Goal: Register for event/course

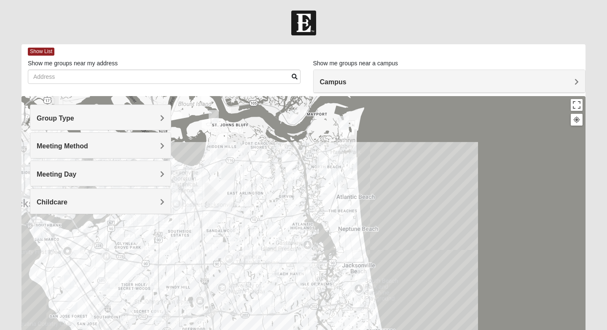
click at [157, 147] on h4 "Meeting Method" at bounding box center [101, 146] width 128 height 8
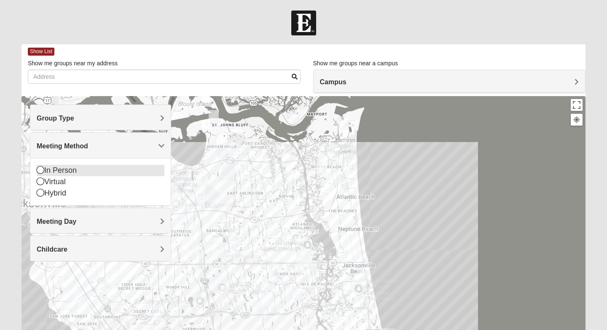
click at [43, 173] on icon at bounding box center [41, 170] width 8 height 8
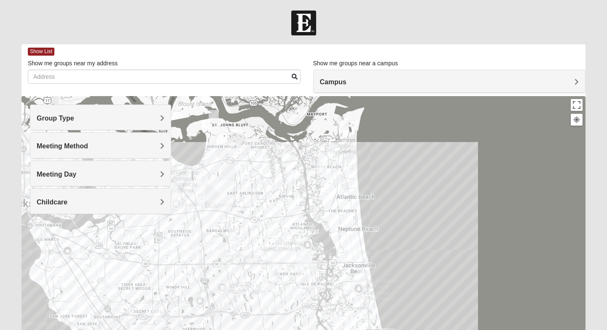
click at [64, 181] on div "Meeting Day" at bounding box center [100, 173] width 140 height 25
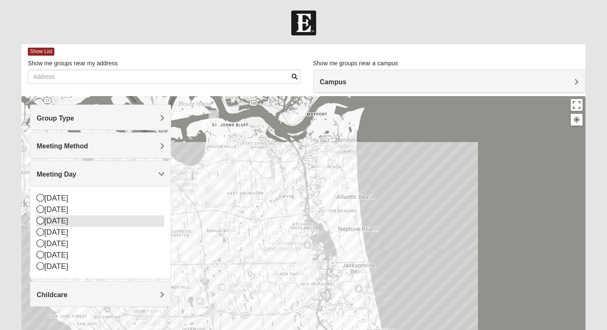
click at [40, 222] on icon at bounding box center [41, 221] width 8 height 8
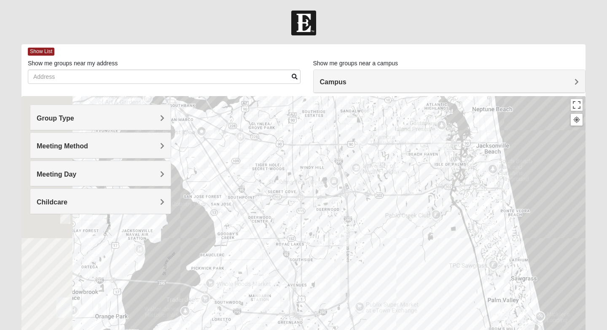
drag, startPoint x: 204, startPoint y: 233, endPoint x: 340, endPoint y: 111, distance: 182.6
click at [340, 111] on div at bounding box center [303, 264] width 564 height 337
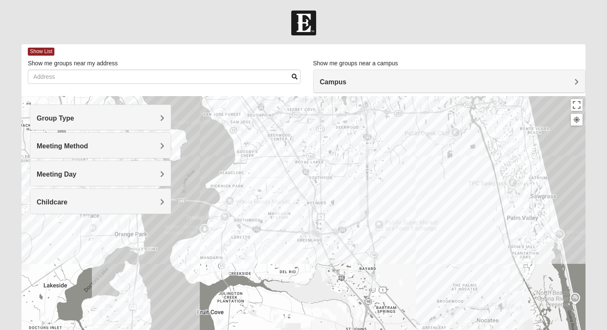
drag, startPoint x: 260, startPoint y: 269, endPoint x: 255, endPoint y: 235, distance: 34.9
click at [278, 187] on div at bounding box center [303, 264] width 564 height 337
click at [254, 148] on div at bounding box center [303, 264] width 564 height 337
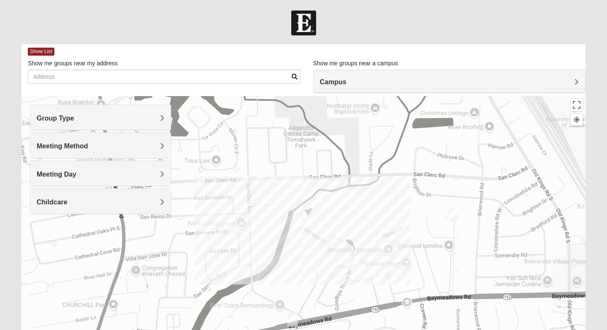
click at [453, 214] on img "Womens Fitzmartin 32217" at bounding box center [452, 215] width 10 height 14
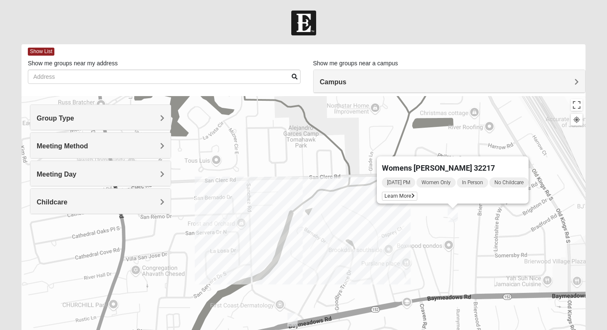
click at [286, 233] on div "Womens [PERSON_NAME] 32217 [DATE] PM Women Only In Person No Childcare Learn Mo…" at bounding box center [303, 264] width 564 height 337
click at [146, 126] on div "Group Type" at bounding box center [100, 117] width 140 height 25
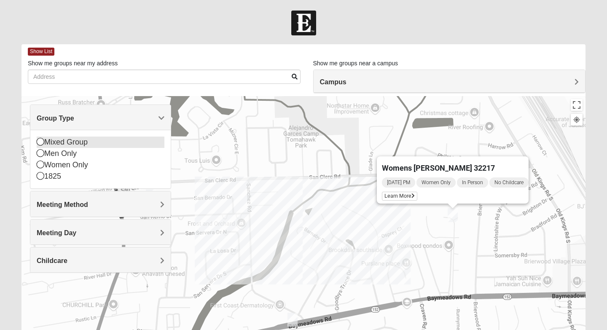
click at [40, 145] on icon at bounding box center [41, 142] width 8 height 8
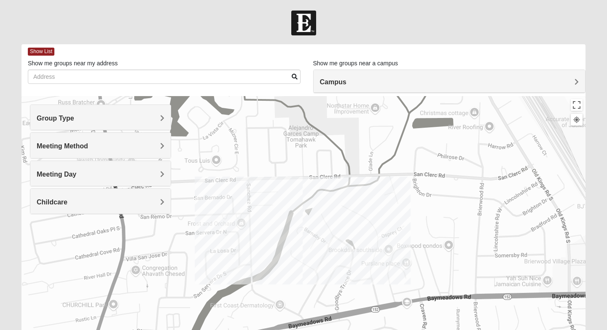
drag, startPoint x: 465, startPoint y: 252, endPoint x: 494, endPoint y: 208, distance: 52.2
click at [494, 208] on div at bounding box center [303, 264] width 564 height 337
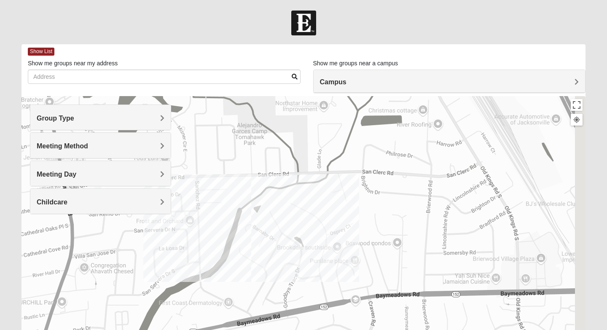
drag, startPoint x: 494, startPoint y: 209, endPoint x: 439, endPoint y: 175, distance: 65.3
click at [439, 177] on div at bounding box center [303, 264] width 564 height 337
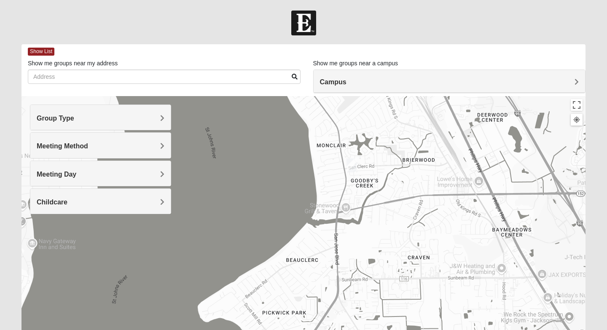
click at [352, 162] on img "Mixed Roulette 32217" at bounding box center [351, 165] width 10 height 14
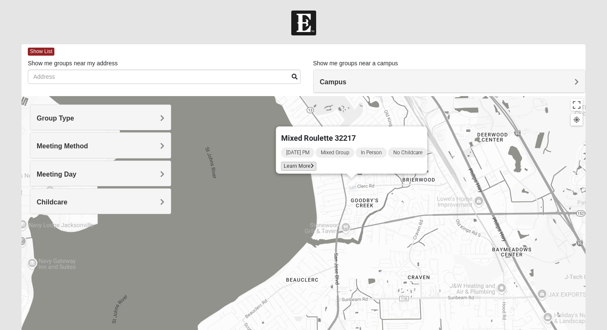
click at [311, 163] on icon at bounding box center [312, 165] width 3 height 5
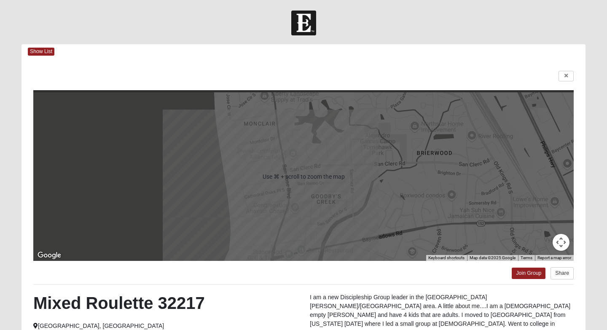
click at [48, 47] on div "Show List" at bounding box center [306, 51] width 557 height 15
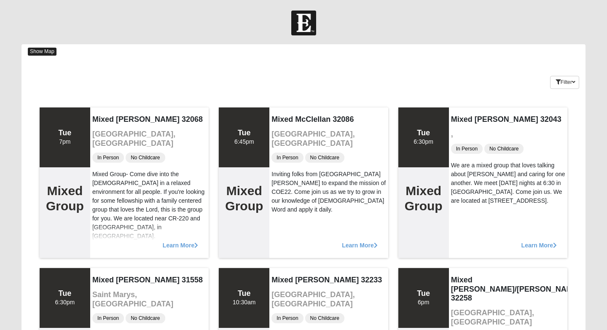
click at [43, 49] on span "Show Map" at bounding box center [42, 52] width 29 height 8
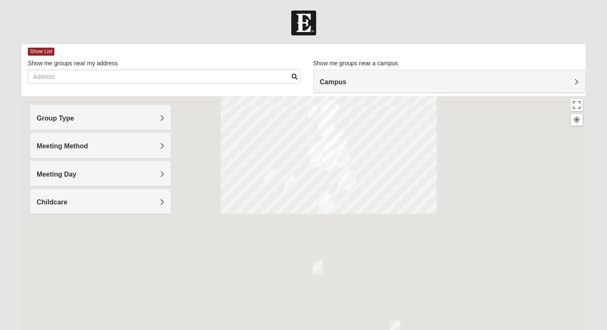
drag, startPoint x: 271, startPoint y: 236, endPoint x: 301, endPoint y: 183, distance: 60.8
click at [301, 183] on div at bounding box center [303, 264] width 564 height 337
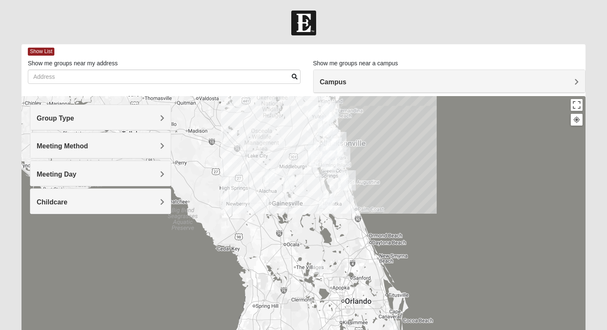
click at [306, 136] on div at bounding box center [303, 264] width 564 height 337
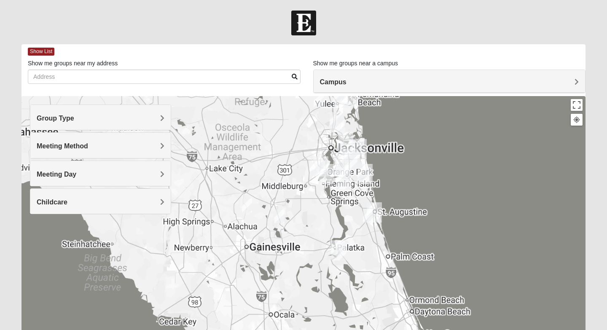
click at [306, 136] on div at bounding box center [303, 264] width 564 height 337
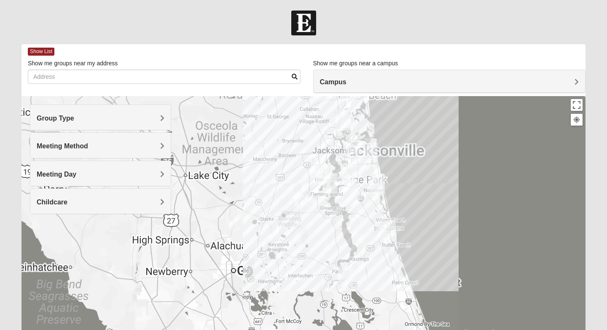
click at [306, 136] on div at bounding box center [303, 264] width 564 height 337
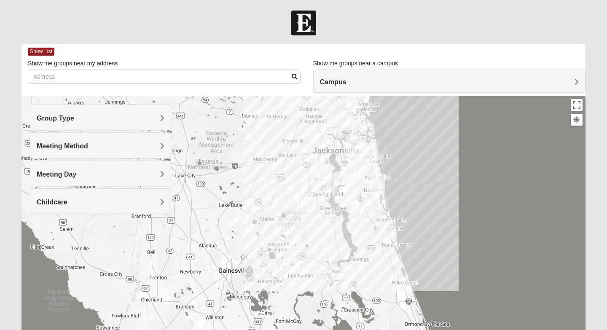
click at [330, 147] on div at bounding box center [303, 264] width 564 height 337
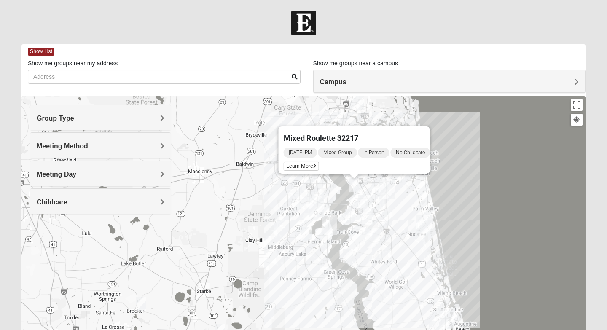
click at [347, 233] on div "Mixed Roulette 32217 [DATE] PM Mixed Group In Person No Childcare Learn More" at bounding box center [303, 264] width 564 height 337
click at [349, 218] on img "Mixed VonNieda 32223" at bounding box center [350, 216] width 10 height 14
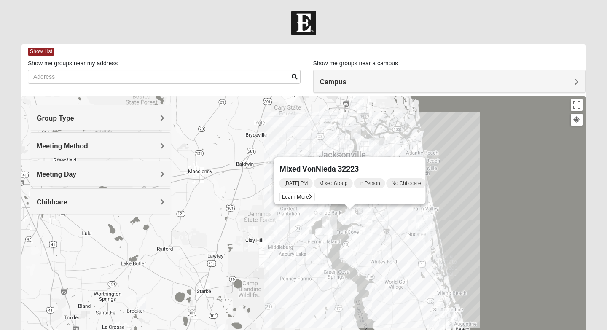
click at [325, 164] on span "Mixed VonNieda 32223" at bounding box center [318, 168] width 79 height 9
click at [300, 193] on span "Learn More" at bounding box center [296, 197] width 35 height 9
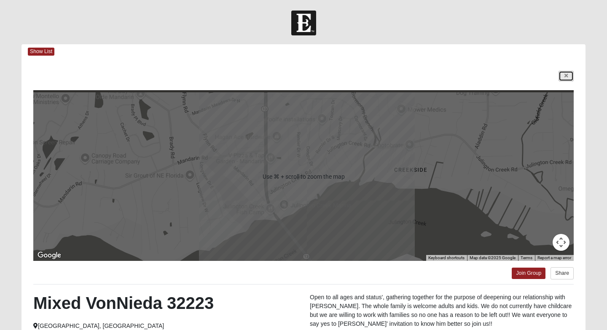
click at [563, 80] on link at bounding box center [565, 76] width 15 height 11
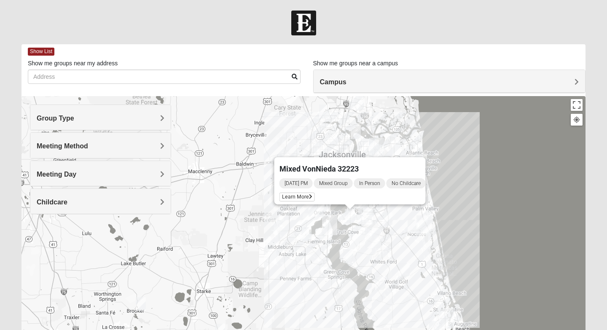
click at [348, 242] on div "Mixed VonNieda 32223 [DATE] PM Mixed Group In Person No Childcare Learn More" at bounding box center [303, 264] width 564 height 337
click at [347, 237] on div "Mixed VonNieda 32223 [DATE] PM Mixed Group In Person No Childcare Learn More" at bounding box center [303, 264] width 564 height 337
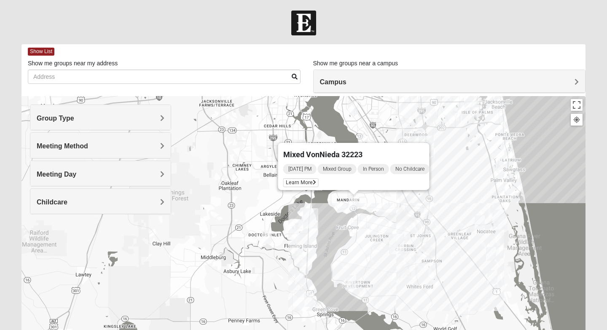
click at [400, 222] on div "Mixed VonNieda 32223 [DATE] PM Mixed Group In Person No Childcare Learn More" at bounding box center [303, 264] width 564 height 337
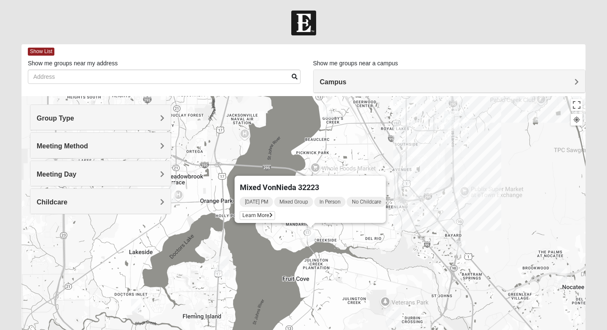
drag, startPoint x: 421, startPoint y: 185, endPoint x: 421, endPoint y: 234, distance: 49.3
click at [422, 234] on div "Mixed VonNieda 32223 [DATE] PM Mixed Group In Person No Childcare Learn More" at bounding box center [303, 264] width 564 height 337
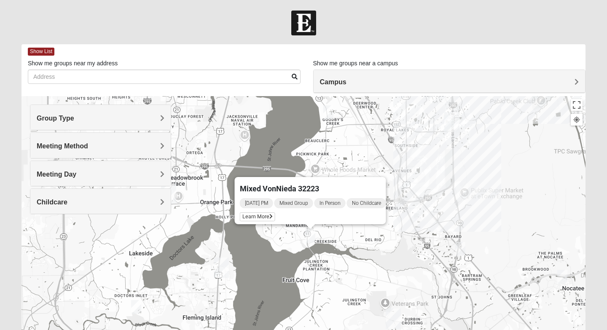
click at [251, 246] on div "Mixed VonNieda 32223 [DATE] PM Mixed Group In Person No Childcare Learn More" at bounding box center [303, 264] width 564 height 337
click at [113, 120] on h4 "Group Type" at bounding box center [101, 118] width 128 height 8
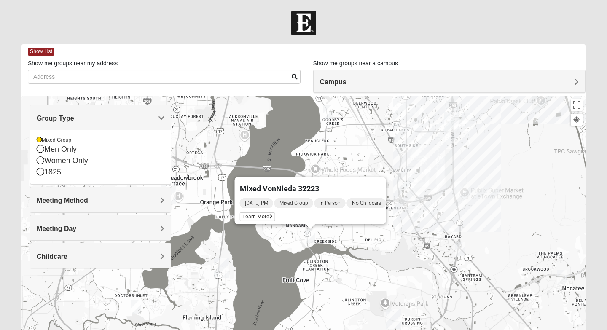
click at [116, 193] on div "Meeting Method" at bounding box center [100, 199] width 140 height 25
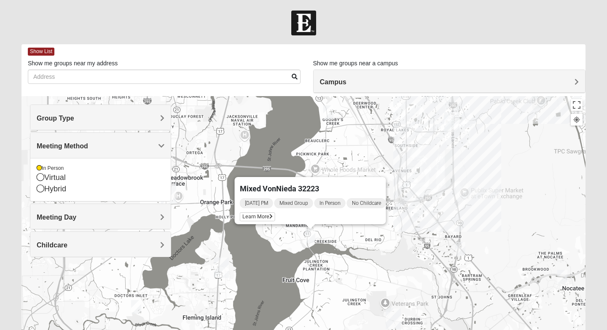
click at [55, 216] on span "Meeting Day" at bounding box center [57, 217] width 40 height 7
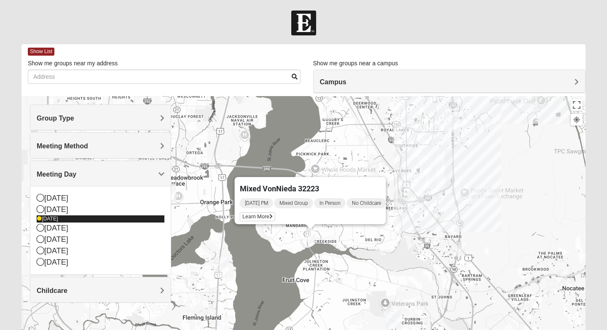
click at [39, 217] on icon at bounding box center [39, 218] width 5 height 5
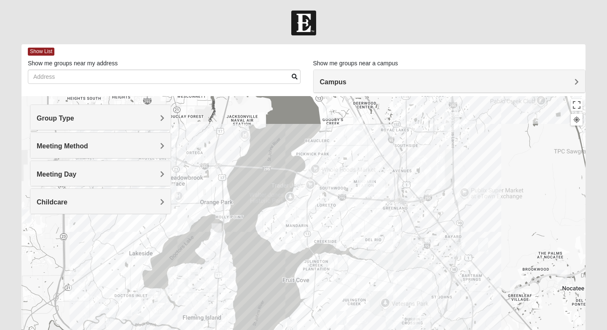
click at [66, 292] on div at bounding box center [303, 264] width 564 height 337
click at [340, 260] on img "Mixed Knowles 32259" at bounding box center [342, 263] width 10 height 14
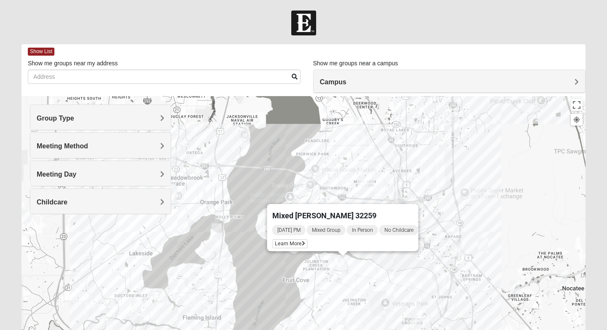
click at [287, 244] on div "[DATE] PM Mixed Group In Person No Childcare Learn More" at bounding box center [345, 237] width 146 height 27
click at [285, 241] on span "Learn More" at bounding box center [289, 243] width 35 height 9
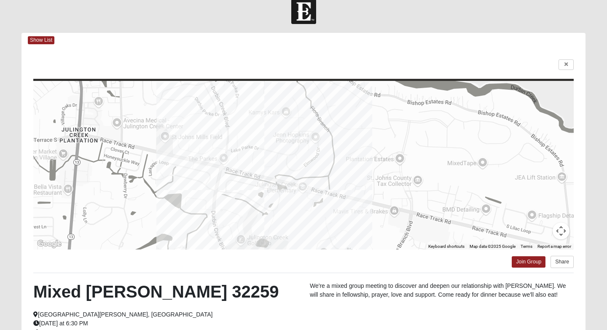
scroll to position [11, 0]
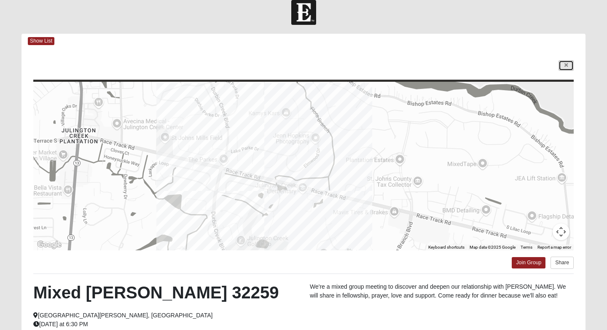
click at [567, 68] on link at bounding box center [565, 65] width 15 height 11
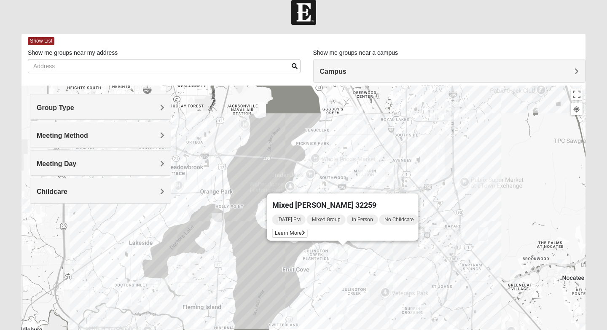
click at [361, 269] on div "Mixed [PERSON_NAME] 32259 [DATE] PM Mixed Group In Person No Childcare Learn Mo…" at bounding box center [303, 254] width 564 height 337
click at [131, 197] on div "Childcare" at bounding box center [100, 190] width 140 height 25
click at [48, 226] on div "No" at bounding box center [101, 226] width 128 height 11
click at [236, 247] on div "Mixed [PERSON_NAME] 32259 [DATE] PM Mixed Group In Person No Childcare Learn Mo…" at bounding box center [303, 254] width 564 height 337
click at [407, 177] on div "Mixed [PERSON_NAME] 32259 [DATE] PM Mixed Group In Person No Childcare Learn Mo…" at bounding box center [303, 254] width 564 height 337
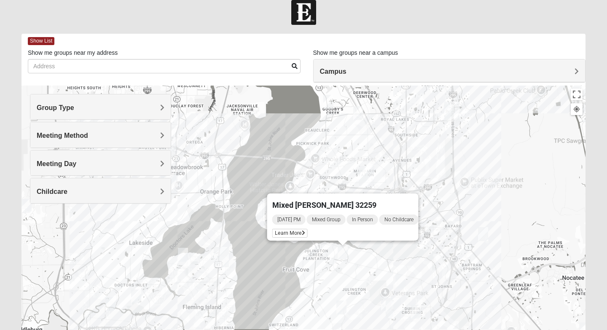
click at [401, 286] on img "Mixed Chung 32259" at bounding box center [400, 281] width 10 height 14
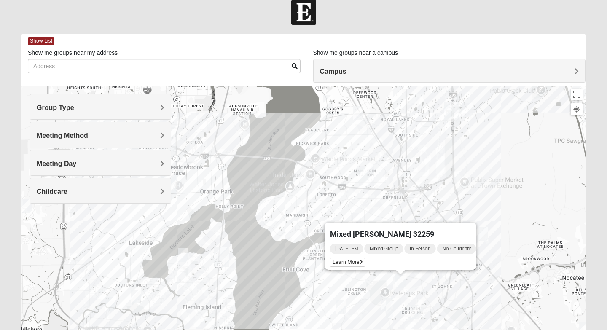
click at [343, 308] on img "Mixed Hayes 32259" at bounding box center [341, 307] width 10 height 14
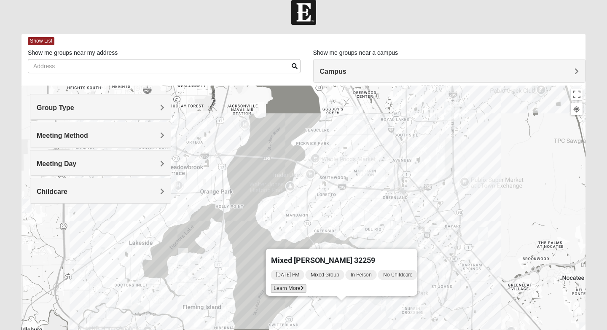
click at [286, 284] on span "Learn More" at bounding box center [288, 288] width 35 height 9
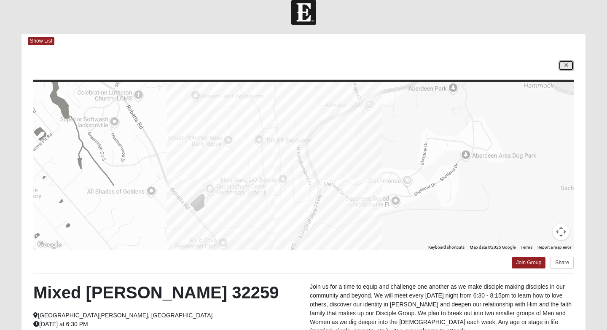
click at [564, 64] on icon at bounding box center [565, 65] width 3 height 5
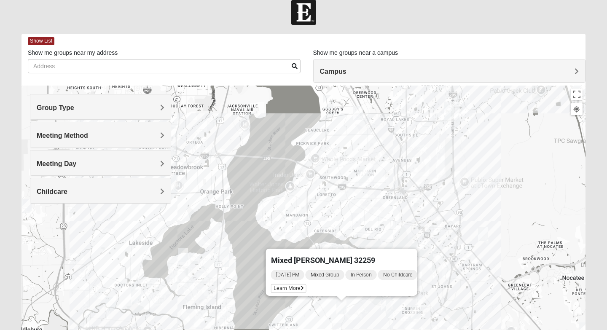
drag, startPoint x: 471, startPoint y: 159, endPoint x: 460, endPoint y: 212, distance: 54.3
click at [460, 212] on div "Mixed [PERSON_NAME] 32259 [DATE] PM Mixed Group In Person No Childcare Learn Mo…" at bounding box center [303, 254] width 564 height 337
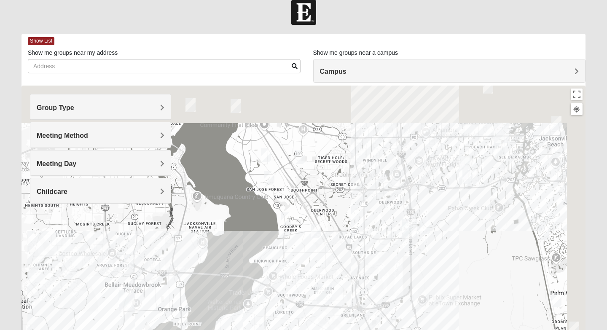
drag, startPoint x: 460, startPoint y: 212, endPoint x: 411, endPoint y: 329, distance: 127.3
click at [411, 329] on html "Log In Find A Group Error Show List Loading Groups" at bounding box center [303, 221] width 607 height 464
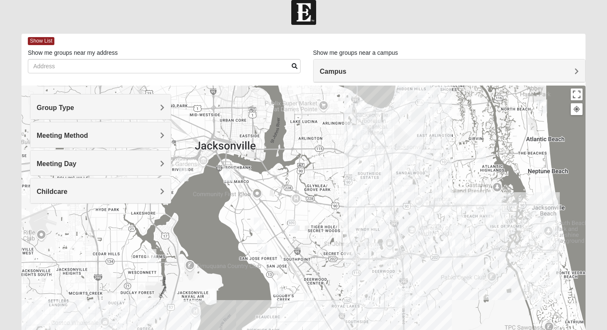
drag, startPoint x: 352, startPoint y: 209, endPoint x: 214, endPoint y: 200, distance: 137.6
click at [351, 281] on div "Mixed [PERSON_NAME] 32259 [DATE] PM Mixed Group In Person No Childcare Learn Mo…" at bounding box center [303, 254] width 564 height 337
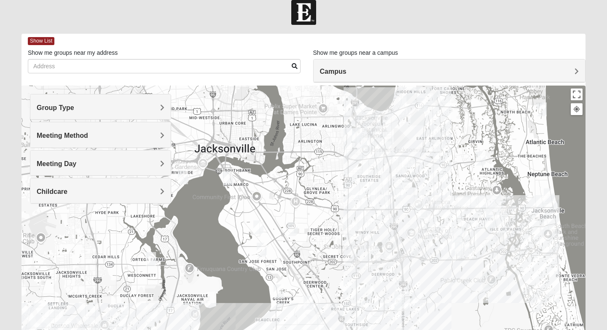
click at [227, 174] on img "Mixed Thompson 32207" at bounding box center [228, 178] width 10 height 14
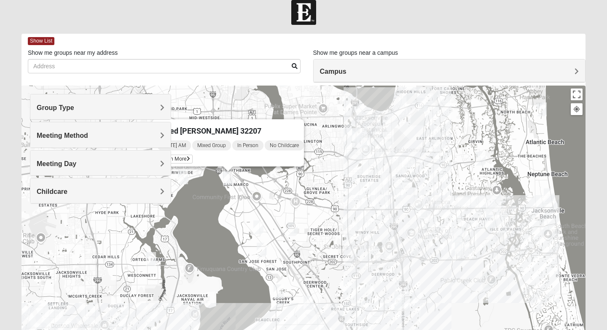
click at [260, 190] on div "Mixed [PERSON_NAME] 32207 [DATE] AM Mixed Group In Person No Childcare Learn Mo…" at bounding box center [303, 254] width 564 height 337
click at [256, 226] on img "Mixed Brown 32207" at bounding box center [258, 227] width 10 height 14
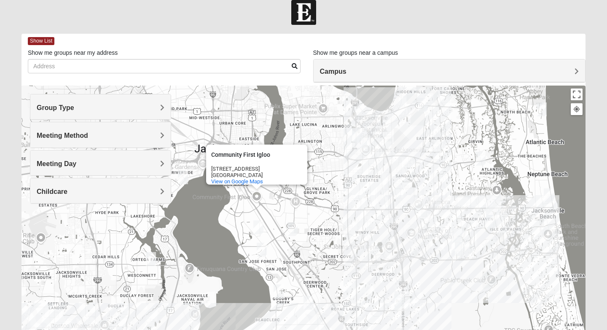
click at [289, 231] on img "Mixed Hunt 32216" at bounding box center [292, 229] width 10 height 14
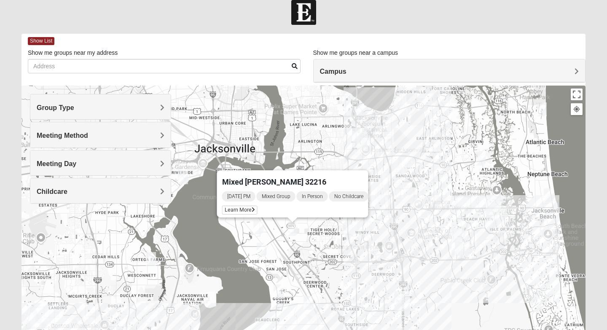
click at [261, 246] on img "Mixed Mann 32217" at bounding box center [262, 250] width 10 height 14
click span "Learn More"
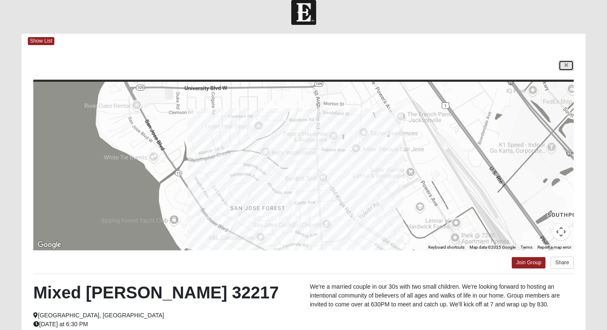
click at [565, 62] on link at bounding box center [565, 65] width 15 height 11
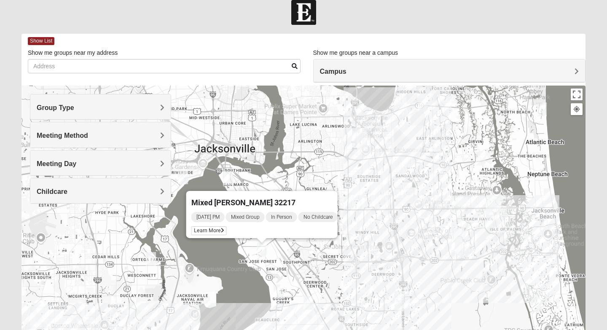
click at [477, 158] on img "Mixed Luehring 32224" at bounding box center [480, 159] width 10 height 14
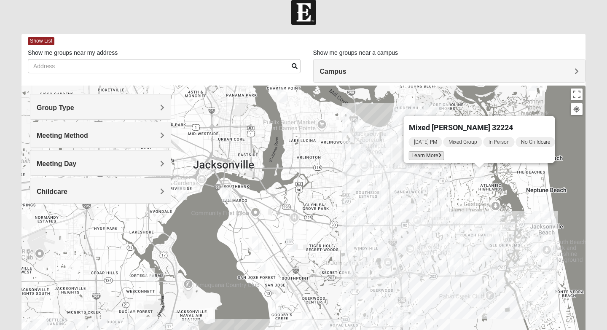
click at [430, 151] on span "Learn More" at bounding box center [426, 155] width 35 height 9
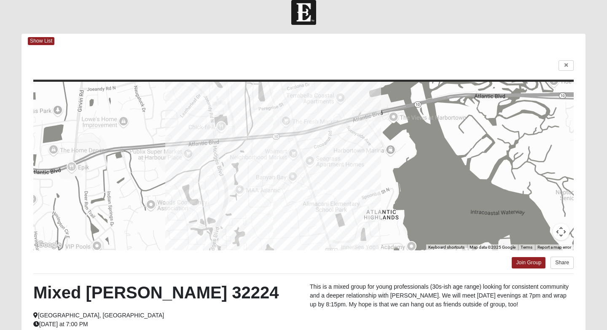
click at [574, 69] on div "← Move left → Move right ↑ Move up ↓ Move down + Zoom in - Zoom out Home Jump l…" at bounding box center [303, 231] width 564 height 366
click at [568, 65] on link at bounding box center [565, 65] width 15 height 11
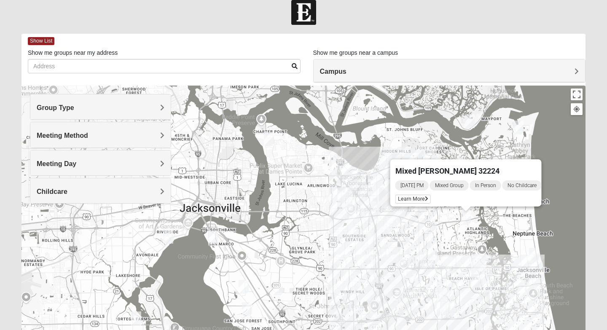
drag, startPoint x: 371, startPoint y: 230, endPoint x: 358, endPoint y: 274, distance: 46.3
click at [358, 274] on div "Mixed [PERSON_NAME] 32224 [DATE] PM Mixed Group In Person No Childcare Learn Mo…" at bounding box center [303, 254] width 564 height 337
click at [332, 258] on div "Mixed [PERSON_NAME] 32224 [DATE] PM Mixed Group In Person No Childcare Learn Mo…" at bounding box center [303, 254] width 564 height 337
click at [475, 281] on img "Mixed Irish 32224" at bounding box center [476, 281] width 10 height 14
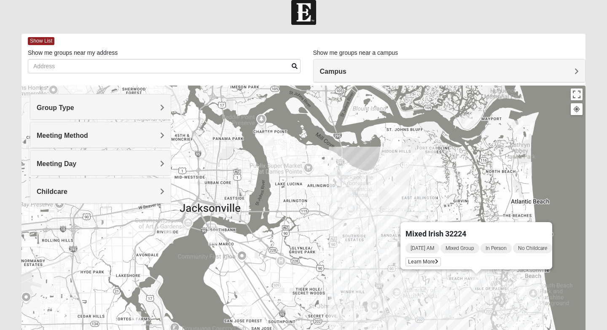
click at [439, 295] on img "Mixed Slack 32224" at bounding box center [442, 295] width 10 height 14
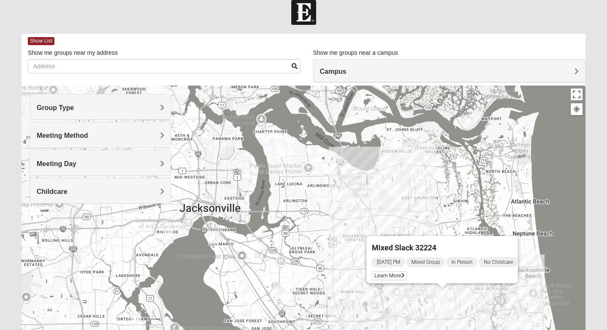
click at [399, 262] on div "[DATE] PM Mixed Group In Person No Childcare" at bounding box center [445, 262] width 146 height 12
click at [398, 271] on span "Learn More" at bounding box center [389, 275] width 35 height 9
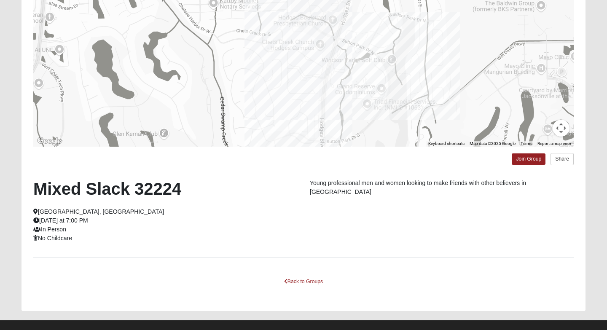
scroll to position [0, 0]
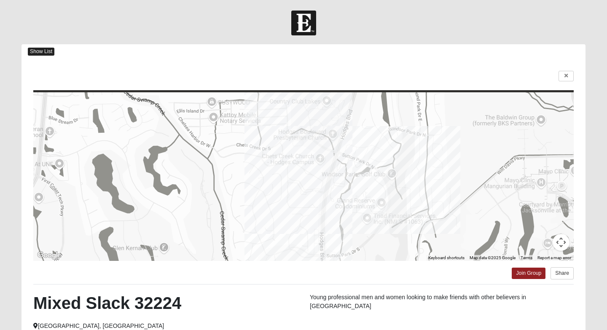
click at [41, 52] on span "Show List" at bounding box center [41, 52] width 27 height 8
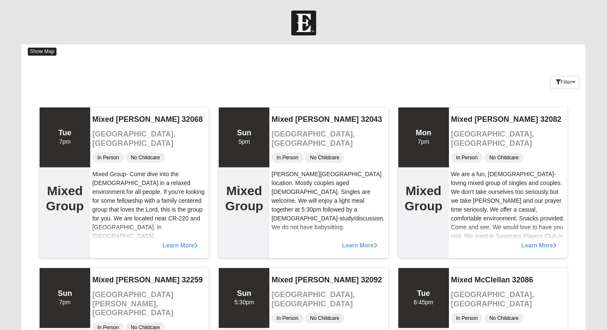
click at [39, 52] on span "Show Map" at bounding box center [42, 52] width 29 height 8
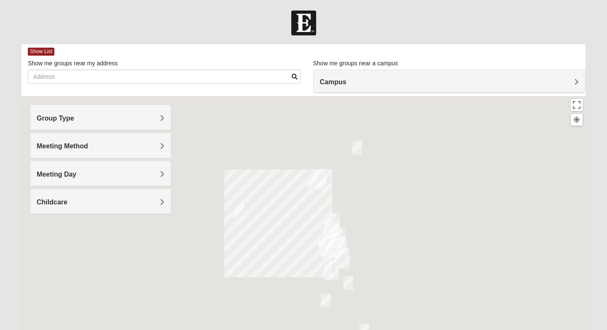
click at [364, 265] on div at bounding box center [303, 264] width 564 height 337
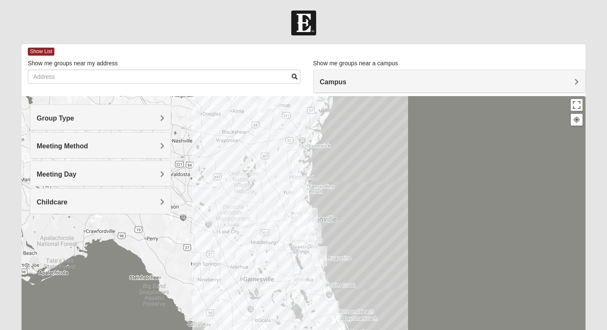
click at [319, 199] on div at bounding box center [303, 264] width 564 height 337
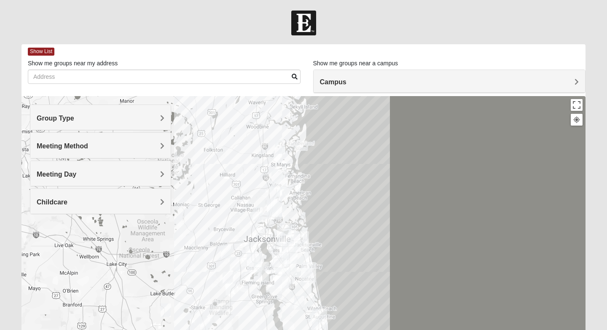
click at [325, 214] on div at bounding box center [303, 264] width 564 height 337
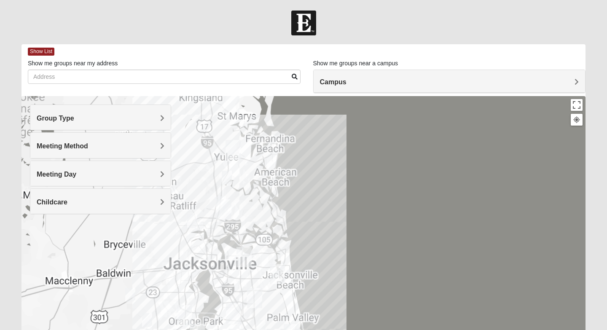
click at [325, 214] on div at bounding box center [303, 264] width 564 height 337
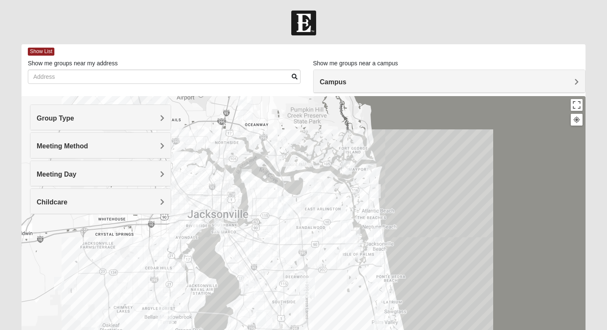
drag, startPoint x: 289, startPoint y: 252, endPoint x: 395, endPoint y: 155, distance: 144.3
click at [414, 150] on div at bounding box center [303, 264] width 564 height 337
click at [319, 187] on img "Mixed Vilagi 32225" at bounding box center [316, 189] width 10 height 14
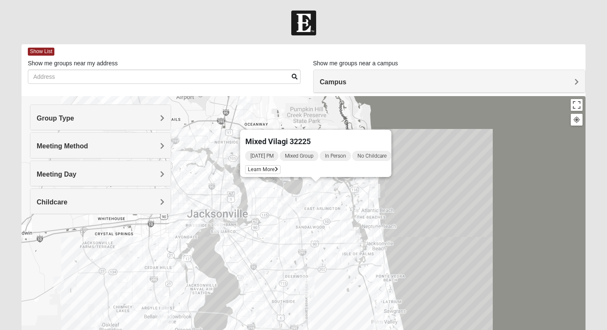
click at [314, 208] on div "Mixed Vilagi 32225 [DATE] PM Mixed Group In Person No Childcare Learn More" at bounding box center [303, 264] width 564 height 337
click at [342, 217] on img "Mixed Luehring 32224" at bounding box center [345, 216] width 10 height 14
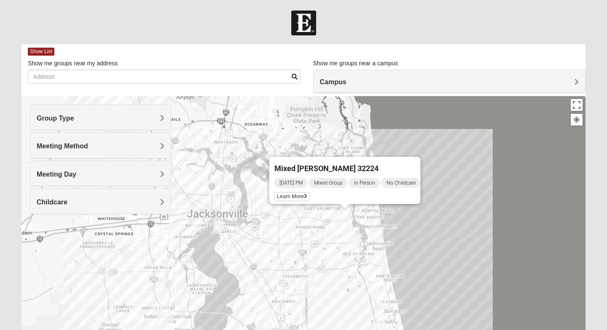
click at [308, 241] on div "Mixed [PERSON_NAME] 32224 [DATE] PM Mixed Group In Person No Childcare Learn Mo…" at bounding box center [303, 264] width 564 height 337
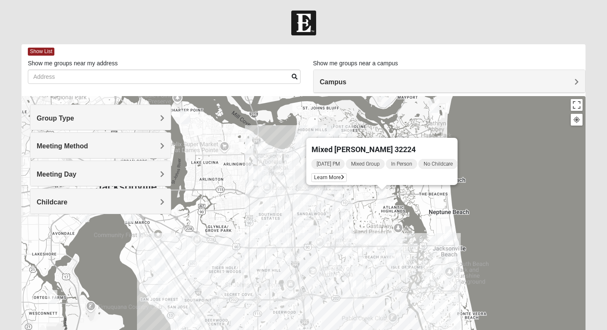
click at [321, 225] on div "Mixed [PERSON_NAME] 32224 [DATE] PM Mixed Group In Person No Childcare Learn Mo…" at bounding box center [303, 264] width 564 height 337
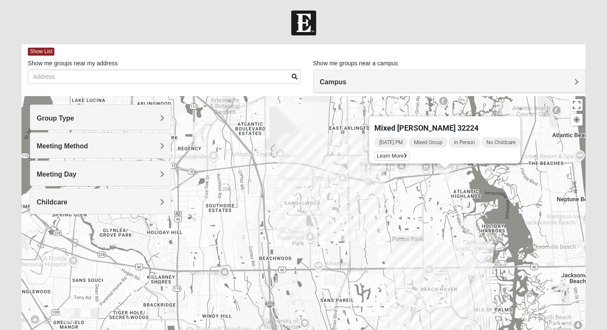
click at [326, 170] on img "Mixed Bell-Higgins 32246" at bounding box center [329, 171] width 10 height 14
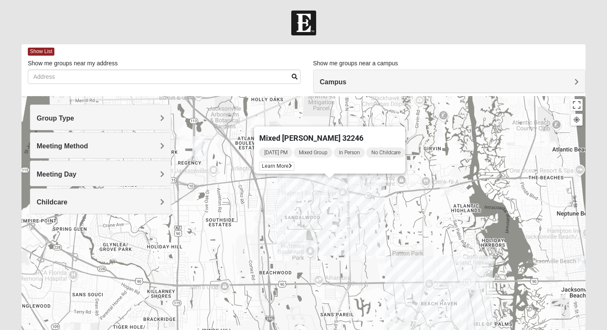
click at [343, 197] on img "Mixed Maytum 32224" at bounding box center [342, 203] width 10 height 14
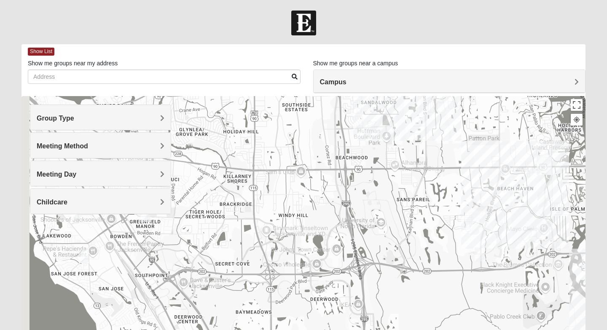
drag, startPoint x: 361, startPoint y: 244, endPoint x: 457, endPoint y: 111, distance: 163.5
click at [457, 111] on div "Mixed [PERSON_NAME] 32224 [DATE] PM Mixed Group In Person No Childcare Learn Mo…" at bounding box center [303, 264] width 564 height 337
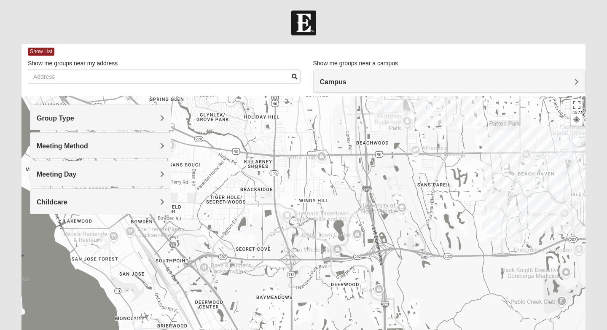
click at [494, 215] on img "Mixed Slack 32224" at bounding box center [495, 213] width 10 height 14
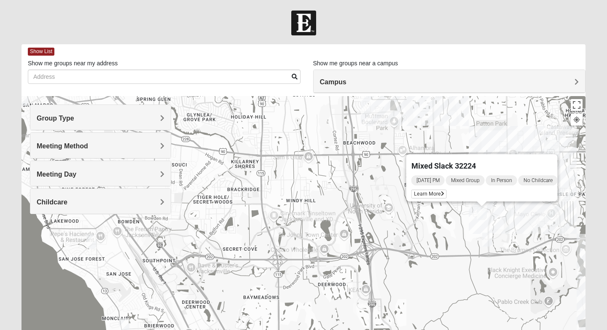
click at [496, 241] on div "Mixed Slack 32224 [DATE] PM Mixed Group In Person No Childcare Learn More" at bounding box center [303, 264] width 564 height 337
click at [488, 238] on img "Mixed Robertson 32224" at bounding box center [487, 240] width 10 height 14
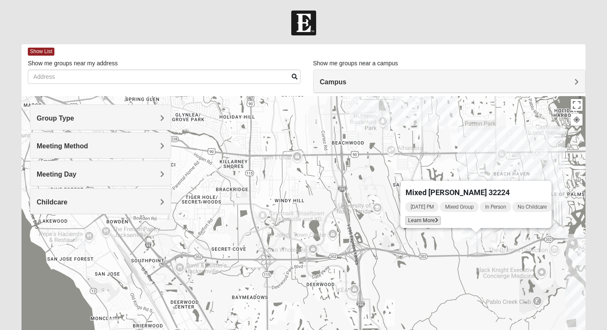
click at [435, 218] on icon at bounding box center [436, 220] width 3 height 5
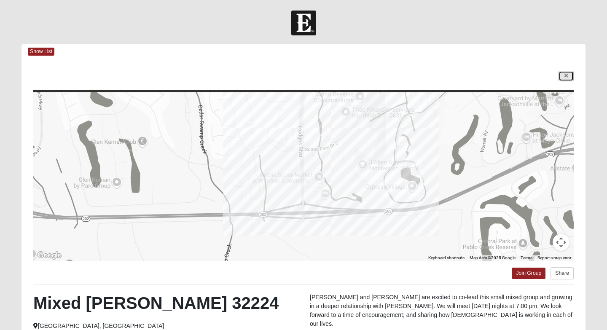
click at [565, 75] on icon at bounding box center [565, 75] width 3 height 5
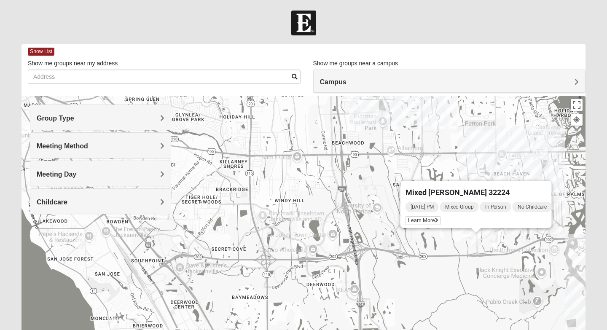
click at [438, 244] on div "Mixed [PERSON_NAME] 32224 [DATE] PM Mixed Group In Person No Childcare Learn Mo…" at bounding box center [303, 264] width 564 height 337
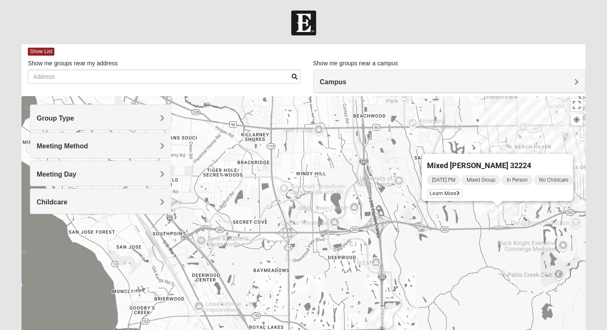
drag, startPoint x: 429, startPoint y: 271, endPoint x: 456, endPoint y: 226, distance: 52.8
click at [456, 233] on div "Mixed [PERSON_NAME] 32224 [DATE] PM Mixed Group In Person No Childcare Learn Mo…" at bounding box center [303, 264] width 564 height 337
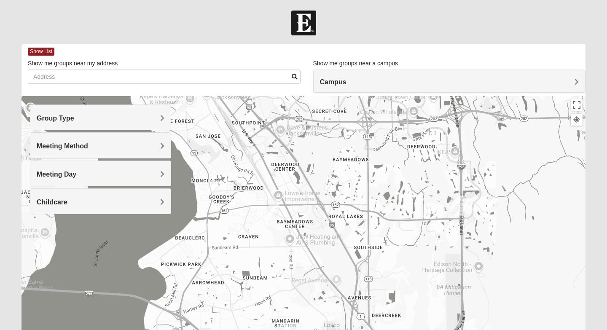
drag, startPoint x: 342, startPoint y: 292, endPoint x: 423, endPoint y: 189, distance: 130.8
click at [423, 189] on div "Mixed [PERSON_NAME] 32224 [DATE] PM Mixed Group In Person No Childcare Learn Mo…" at bounding box center [303, 264] width 564 height 337
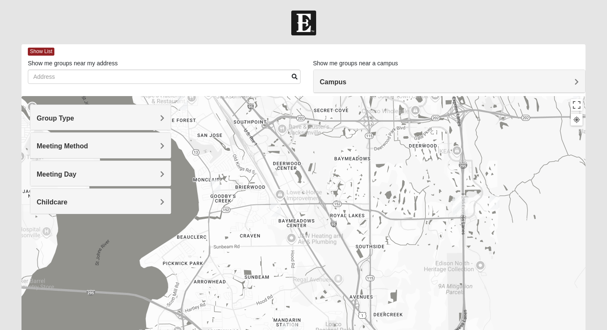
click at [275, 215] on img "Mixed Mincheva 32257" at bounding box center [276, 210] width 10 height 14
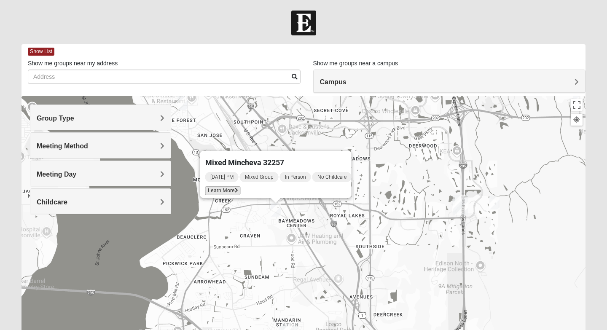
click at [218, 189] on span "Learn More" at bounding box center [222, 190] width 35 height 9
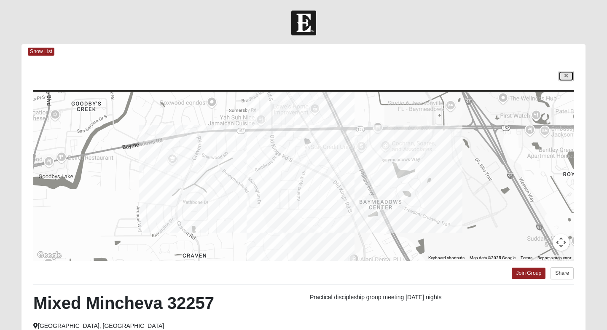
click at [561, 80] on link at bounding box center [565, 76] width 15 height 11
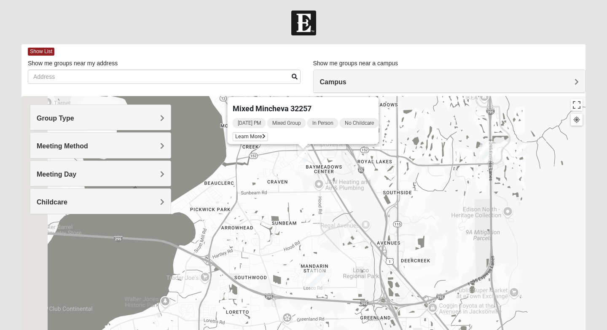
drag, startPoint x: 335, startPoint y: 243, endPoint x: 386, endPoint y: 153, distance: 103.3
click at [386, 153] on div "Mixed Mincheva 32257 [DATE] PM Mixed Group In Person No Childcare Learn More" at bounding box center [303, 264] width 564 height 337
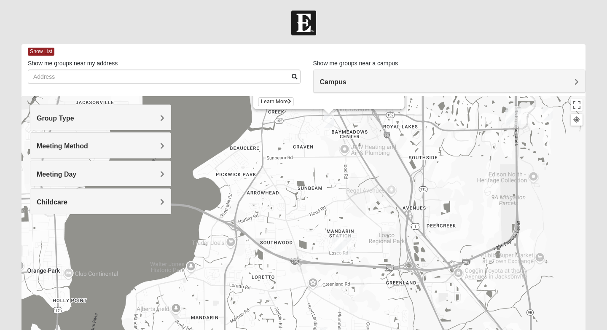
click at [334, 243] on img "On Campus Mixed Hannigan 32257" at bounding box center [337, 244] width 10 height 14
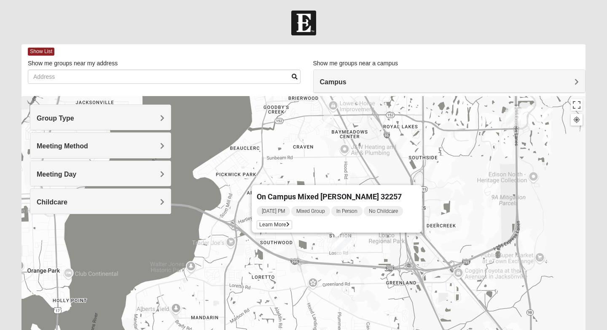
click at [306, 276] on div "On Campus Mixed [PERSON_NAME] 32257 [DATE] PM Mixed Group In Person No Childcar…" at bounding box center [303, 264] width 564 height 337
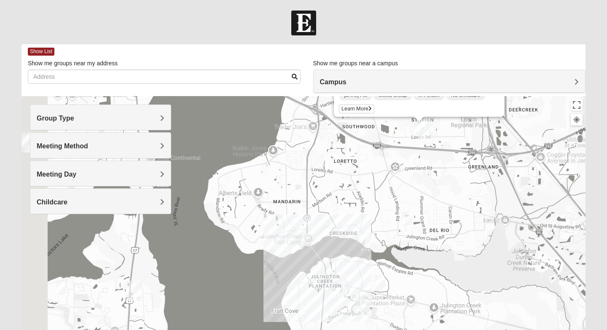
drag, startPoint x: 306, startPoint y: 276, endPoint x: 388, endPoint y: 159, distance: 142.7
click at [388, 159] on div "On Campus Mixed [PERSON_NAME] 32257 [DATE] PM Mixed Group In Person No Childcar…" at bounding box center [303, 264] width 564 height 337
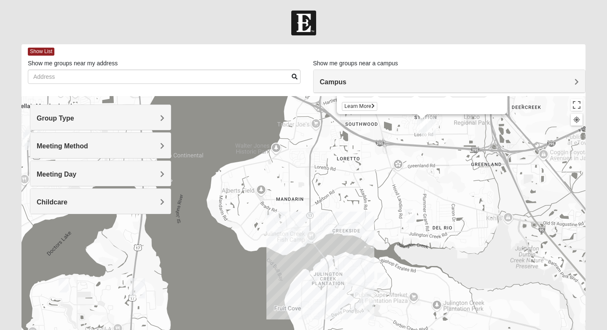
click at [411, 217] on img "Mixed Eler 32258" at bounding box center [410, 216] width 10 height 14
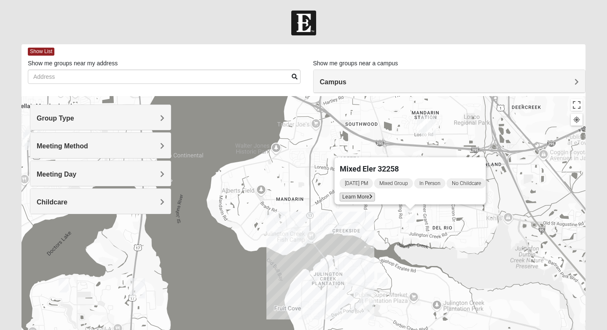
click at [347, 195] on span "Learn More" at bounding box center [357, 197] width 35 height 9
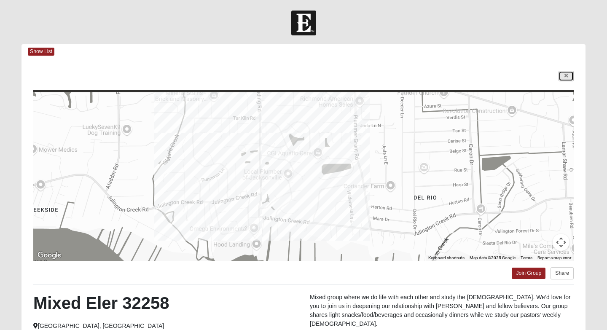
click at [560, 80] on link at bounding box center [565, 76] width 15 height 11
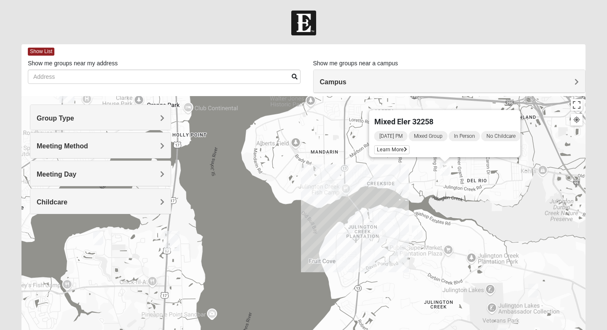
drag, startPoint x: 456, startPoint y: 248, endPoint x: 494, endPoint y: 198, distance: 63.0
click at [493, 198] on div "Mixed Eler 32258 [DATE] PM Mixed Group In Person No Childcare Learn More" at bounding box center [303, 264] width 564 height 337
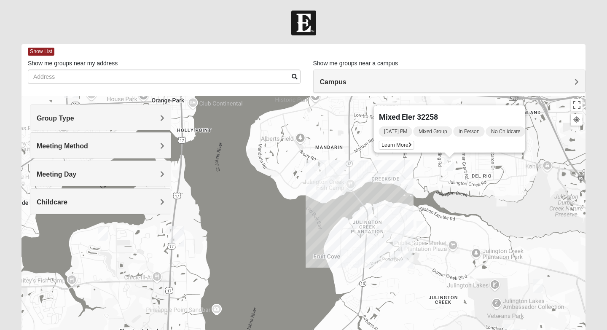
click at [423, 230] on img "Mixed Knowles 32259" at bounding box center [421, 228] width 10 height 14
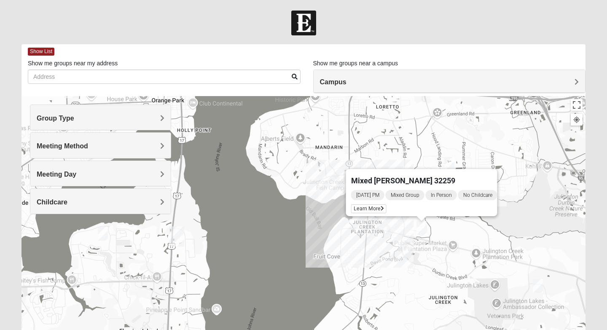
click at [450, 256] on div "Mixed [PERSON_NAME] 32259 [DATE] PM Mixed Group In Person No Childcare Learn Mo…" at bounding box center [303, 264] width 564 height 337
click at [532, 278] on div "Mixed [PERSON_NAME] 32259 [DATE] PM Mixed Group In Person No Childcare Learn Mo…" at bounding box center [303, 264] width 564 height 337
click at [536, 281] on img "Mixed Chung 32259" at bounding box center [538, 286] width 10 height 14
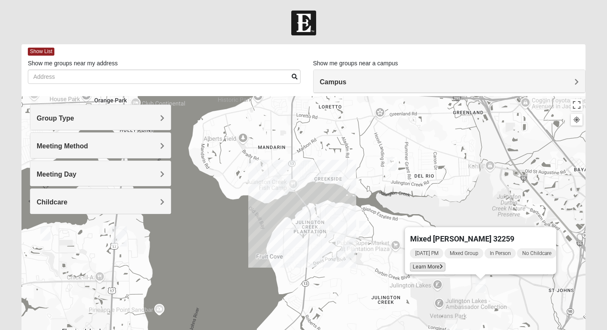
click at [427, 263] on span "Learn More" at bounding box center [427, 266] width 35 height 9
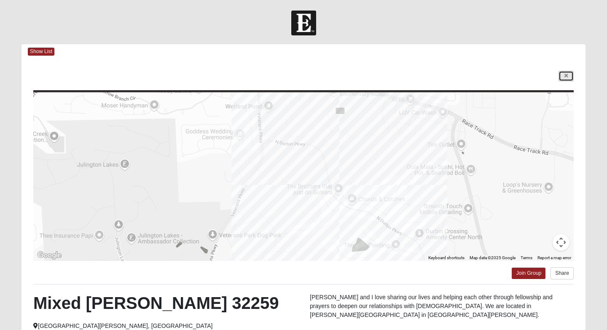
click at [563, 79] on link at bounding box center [565, 76] width 15 height 11
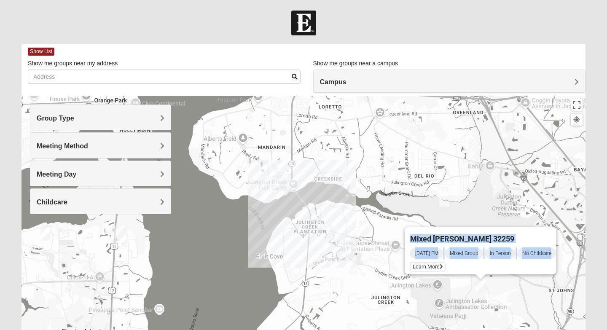
drag, startPoint x: 444, startPoint y: 255, endPoint x: 456, endPoint y: 193, distance: 63.5
click at [456, 193] on div "Mixed [PERSON_NAME] 32259 [DATE] PM Mixed Group In Person No Childcare Learn Mo…" at bounding box center [303, 264] width 564 height 337
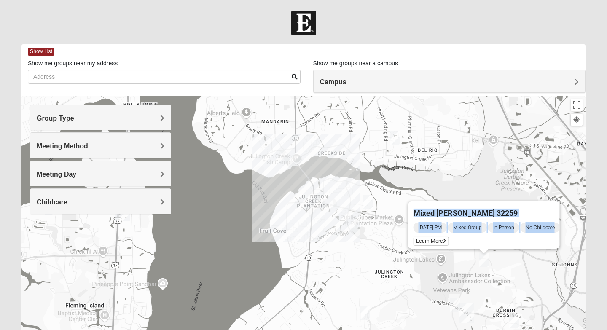
drag, startPoint x: 456, startPoint y: 193, endPoint x: 487, endPoint y: 127, distance: 72.6
click at [487, 127] on div "Mixed [PERSON_NAME] 32259 [DATE] PM Mixed Group In Person No Childcare Learn Mo…" at bounding box center [303, 264] width 564 height 337
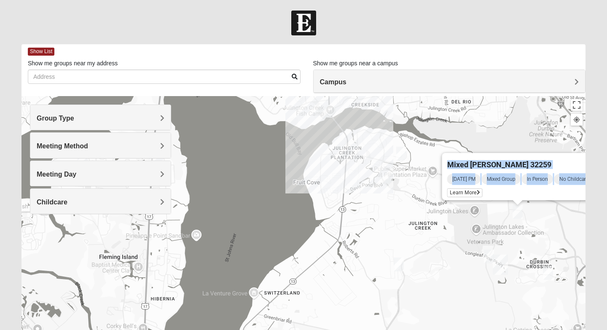
click at [489, 252] on img "On-campus Mixed Galloway 32259" at bounding box center [489, 256] width 10 height 14
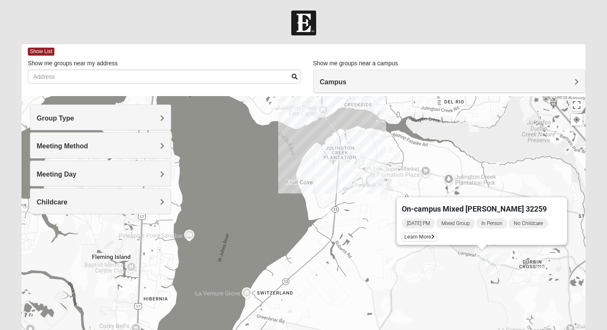
click at [391, 265] on img "Mixed Hayes 32259" at bounding box center [391, 264] width 10 height 14
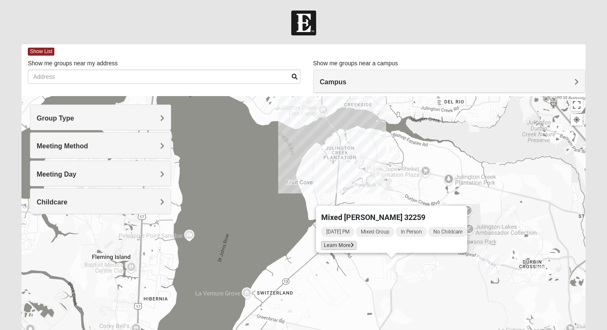
click at [336, 241] on span "Learn More" at bounding box center [338, 245] width 35 height 9
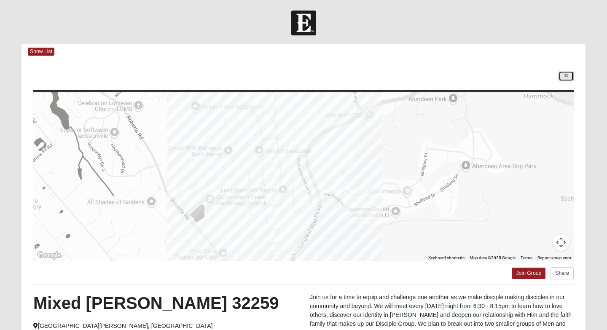
click at [561, 78] on link at bounding box center [565, 76] width 15 height 11
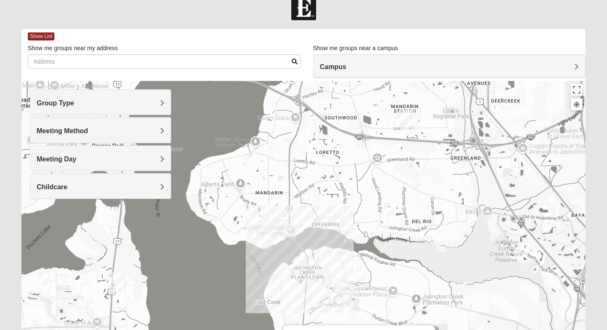
drag, startPoint x: 510, startPoint y: 192, endPoint x: 477, endPoint y: 328, distance: 140.6
click at [477, 328] on div "Mixed [PERSON_NAME] 32259 [DATE] PM Mixed Group In Person No Childcare Learn Mo…" at bounding box center [303, 249] width 564 height 337
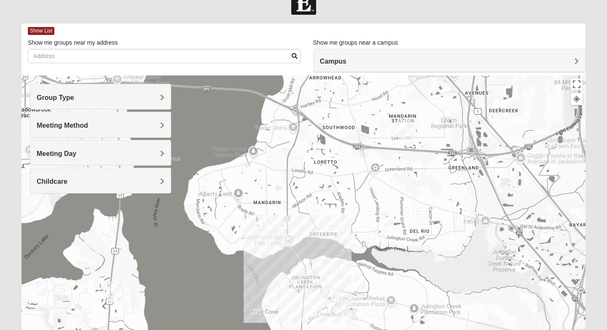
click at [388, 216] on img "Mixed Eler 32258" at bounding box center [387, 219] width 10 height 14
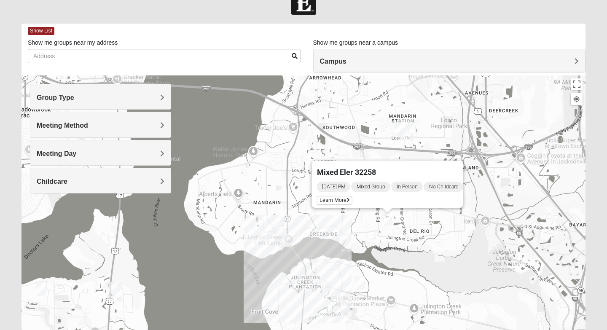
click at [435, 244] on div "Mixed Eler 32258 [DATE] PM Mixed Group In Person No Childcare Learn More" at bounding box center [303, 243] width 564 height 337
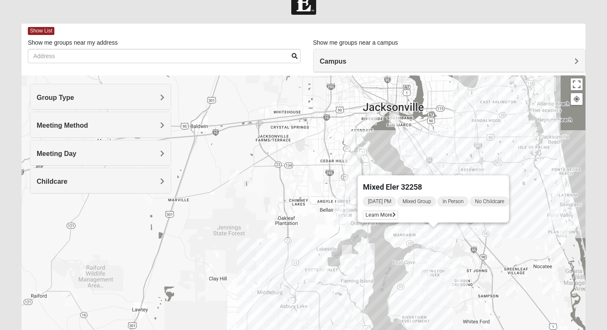
drag, startPoint x: 417, startPoint y: 245, endPoint x: 366, endPoint y: 287, distance: 65.3
click at [366, 287] on div "Mixed Eler 32258 [DATE] PM Mixed Group In Person No Childcare Learn More" at bounding box center [303, 243] width 564 height 337
click at [447, 147] on div "Mixed Eler 32258 [DATE] PM Mixed Group In Person No Childcare Learn More" at bounding box center [303, 243] width 564 height 337
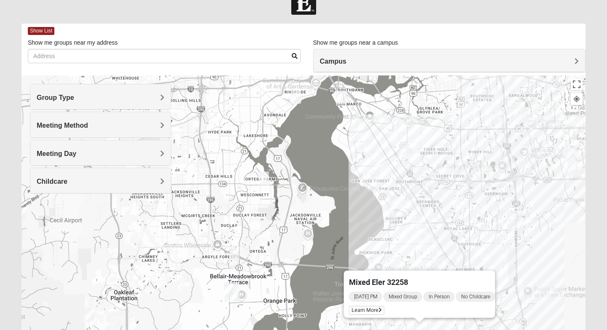
click at [407, 148] on img "Mixed Hunt 32216" at bounding box center [405, 149] width 10 height 14
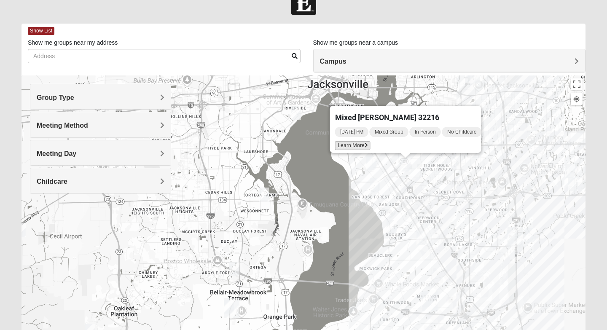
click at [355, 141] on span "Learn More" at bounding box center [352, 145] width 35 height 9
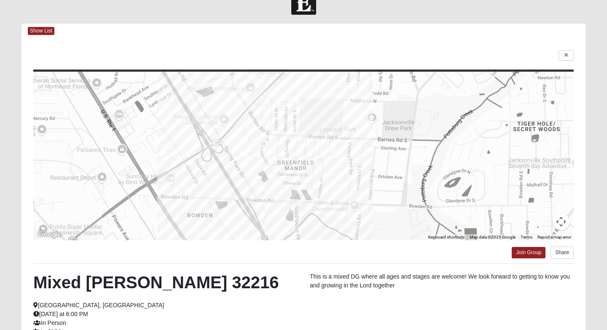
click at [561, 61] on div at bounding box center [565, 55] width 15 height 11
click at [561, 58] on link at bounding box center [565, 55] width 15 height 11
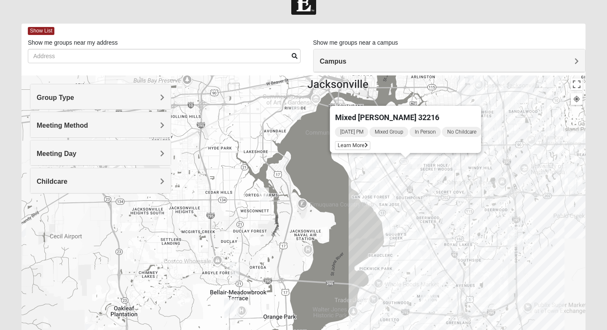
click at [385, 169] on div "Mixed [PERSON_NAME] 32216 [DATE] PM Mixed Group In Person No Childcare Learn Mo…" at bounding box center [303, 243] width 564 height 337
click at [376, 189] on img "Mixed Mann 32217" at bounding box center [375, 185] width 10 height 14
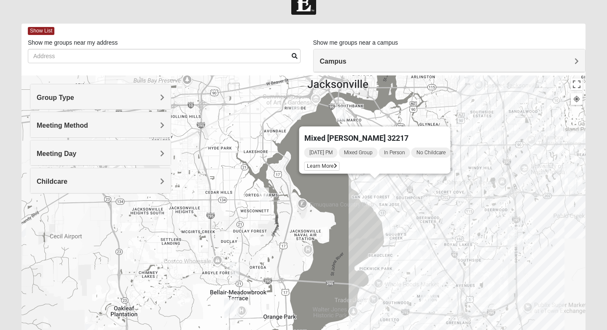
click at [375, 202] on div "Mixed [PERSON_NAME] 32217 [DATE] PM Mixed Group In Person No Childcare Learn Mo…" at bounding box center [303, 243] width 564 height 337
click at [331, 163] on span "Learn More" at bounding box center [321, 166] width 35 height 9
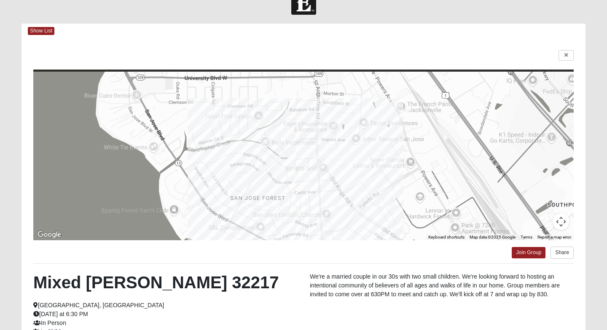
click at [558, 61] on div "← Move left → Move right ↑ Move up ↓ Move down + Zoom in - Zoom out Home Jump l…" at bounding box center [303, 221] width 564 height 366
click at [558, 59] on link at bounding box center [565, 55] width 15 height 11
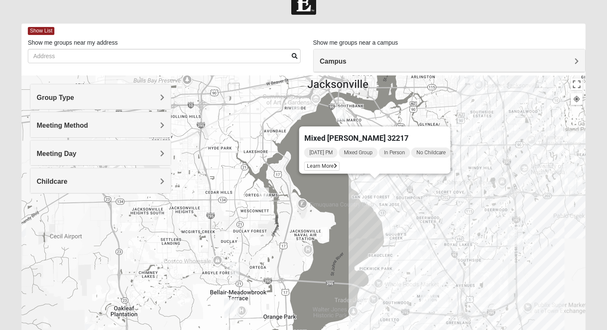
click at [441, 180] on div "Mixed [PERSON_NAME] 32217 [DATE] PM Mixed Group In Person No Childcare Learn Mo…" at bounding box center [303, 243] width 564 height 337
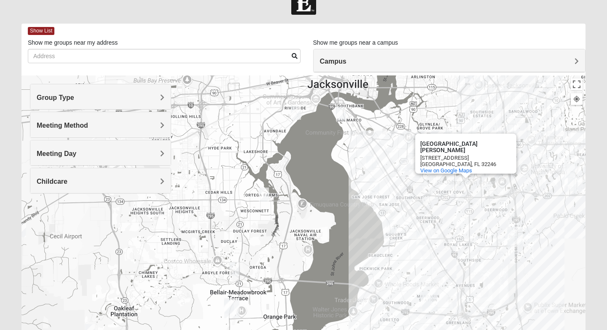
click at [370, 164] on img "Mixed Brown 32207" at bounding box center [371, 163] width 10 height 14
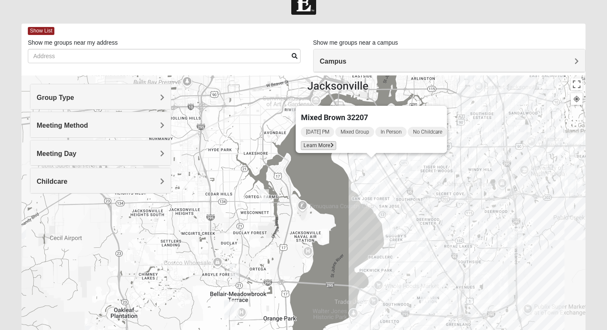
click at [322, 144] on span "Learn More" at bounding box center [318, 145] width 35 height 9
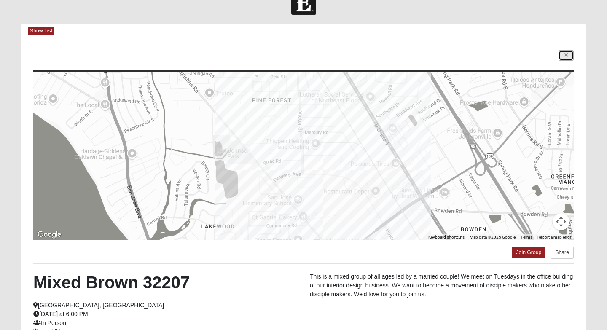
click at [566, 51] on link at bounding box center [565, 55] width 15 height 11
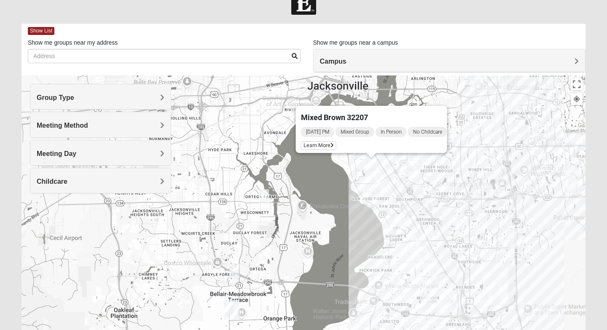
click at [443, 163] on div "Mixed Brown 32207 [DATE] PM Mixed Group In Person No Childcare Learn More" at bounding box center [303, 243] width 564 height 337
click at [423, 244] on img "Mixed Mincheva 32257" at bounding box center [421, 240] width 10 height 14
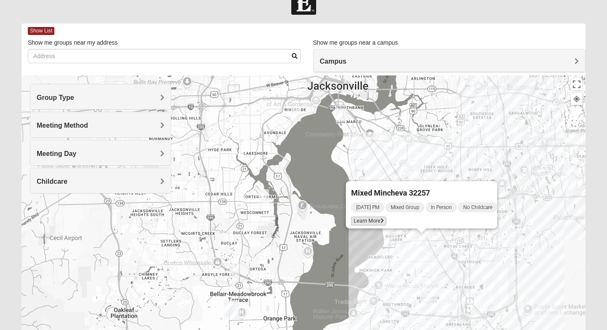
click at [380, 218] on icon at bounding box center [381, 220] width 3 height 5
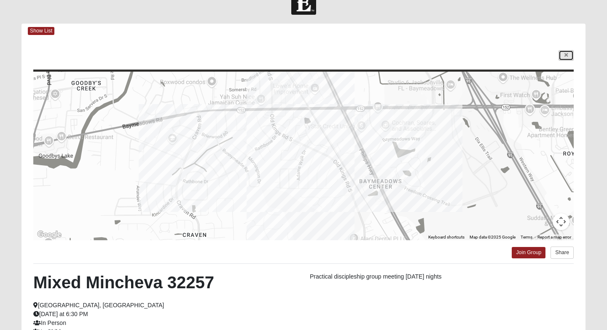
click at [562, 59] on link at bounding box center [565, 55] width 15 height 11
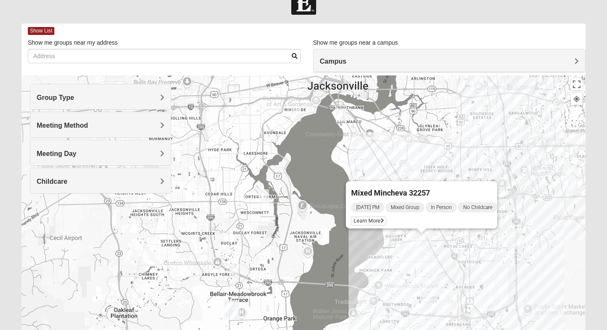
click at [412, 242] on div "Mixed Mincheva 32257 [DATE] PM Mixed Group In Person No Childcare Learn More" at bounding box center [303, 243] width 564 height 337
click at [390, 234] on img "Mixed Roulette 32217" at bounding box center [391, 229] width 10 height 14
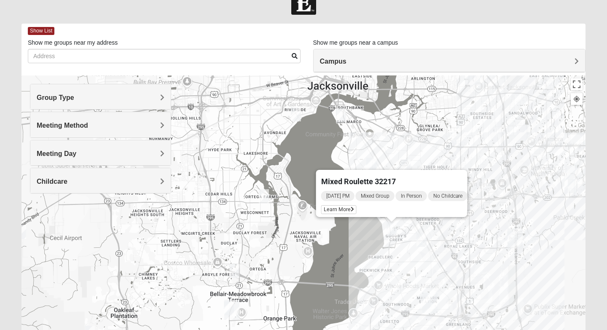
click at [346, 257] on div "Mixed Roulette 32217 [DATE] PM Mixed Group In Person No Childcare Learn More" at bounding box center [303, 243] width 564 height 337
click at [500, 144] on div "Mixed Roulette 32217 [DATE] PM Mixed Group In Person No Childcare Learn More" at bounding box center [303, 243] width 564 height 337
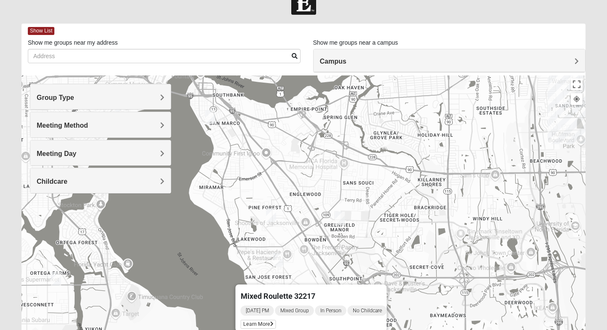
drag, startPoint x: 412, startPoint y: 241, endPoint x: 439, endPoint y: 263, distance: 35.9
click at [439, 264] on div "Mixed Roulette 32217 [DATE] PM Mixed Group In Person No Childcare Learn More" at bounding box center [303, 243] width 564 height 337
click at [274, 256] on img "Mixed Mann 32217" at bounding box center [278, 260] width 10 height 14
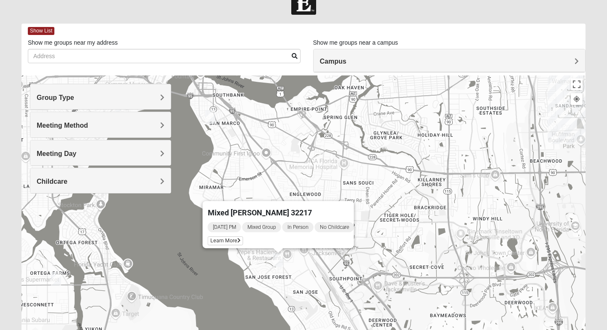
click at [308, 278] on div "Mixed [PERSON_NAME] 32217 [DATE] PM Mixed Group In Person No Childcare Learn Mo…" at bounding box center [303, 243] width 564 height 337
click at [207, 113] on img "Mixed Thompson 32207" at bounding box center [210, 117] width 10 height 14
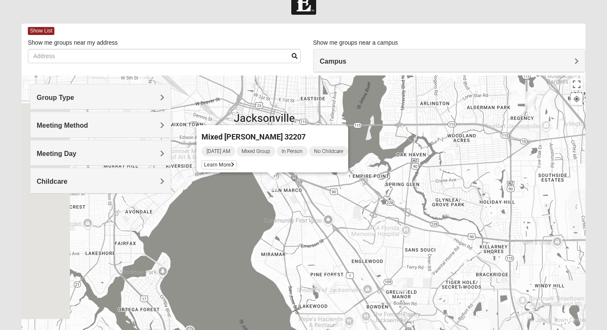
drag, startPoint x: 261, startPoint y: 166, endPoint x: 326, endPoint y: 185, distance: 67.8
click at [326, 185] on div "Mixed [PERSON_NAME] 32207 [DATE] AM Mixed Group In Person No Childcare Learn Mo…" at bounding box center [303, 243] width 564 height 337
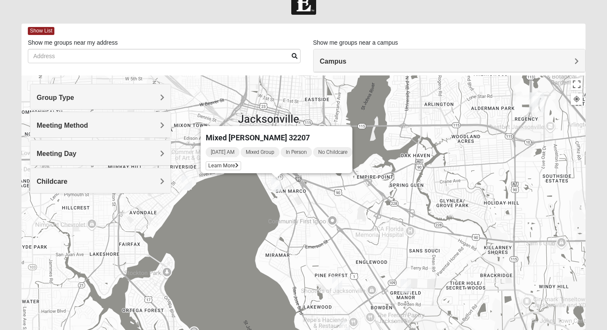
click at [221, 166] on div "[DATE] AM Mixed Group In Person No Childcare Learn More" at bounding box center [279, 159] width 147 height 27
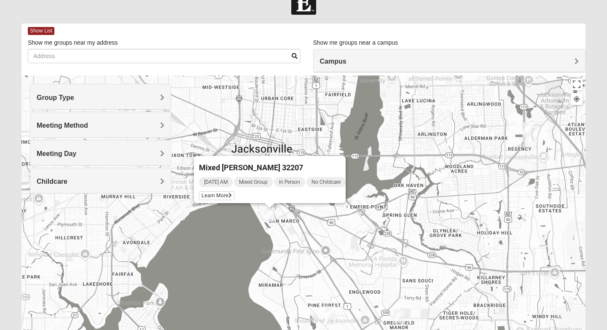
drag, startPoint x: 379, startPoint y: 198, endPoint x: 367, endPoint y: 248, distance: 51.4
click at [368, 246] on div "Mixed [PERSON_NAME] 32207 [DATE] AM Mixed Group In Person No Childcare Learn Mo…" at bounding box center [303, 243] width 564 height 337
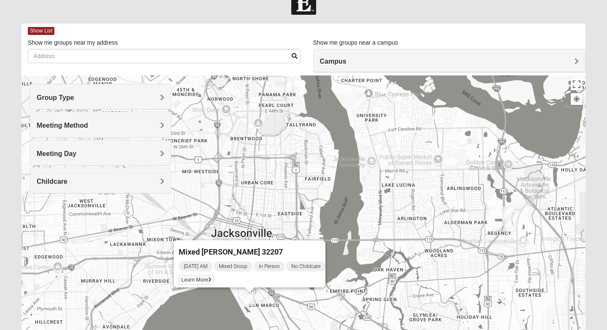
click at [358, 99] on img "Mixed Walker 32277" at bounding box center [361, 101] width 10 height 14
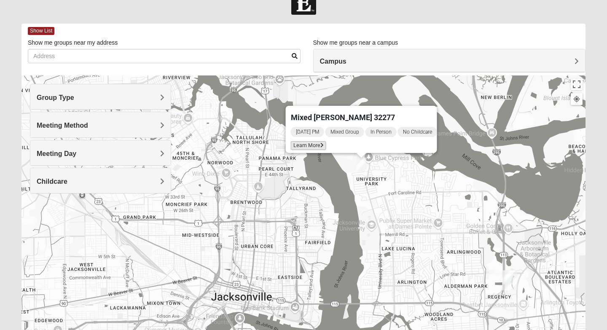
click at [319, 141] on span "Learn More" at bounding box center [308, 145] width 35 height 9
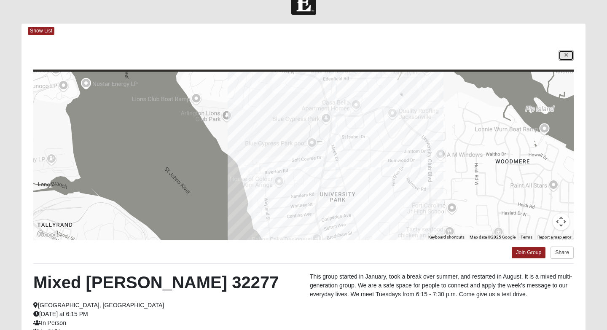
click at [564, 60] on link at bounding box center [565, 55] width 15 height 11
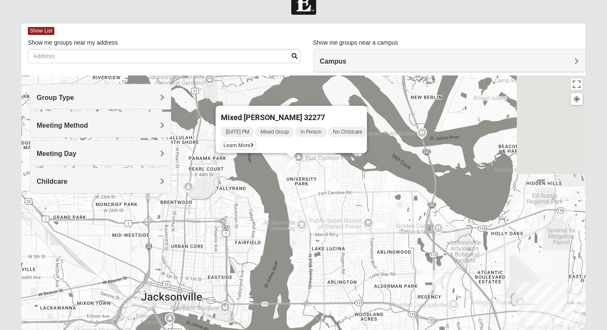
drag, startPoint x: 457, startPoint y: 194, endPoint x: 399, endPoint y: 193, distance: 57.7
click at [399, 193] on div "Mixed [PERSON_NAME] 32277 [DATE] PM Mixed Group In Person No Childcare Learn Mo…" at bounding box center [303, 243] width 564 height 337
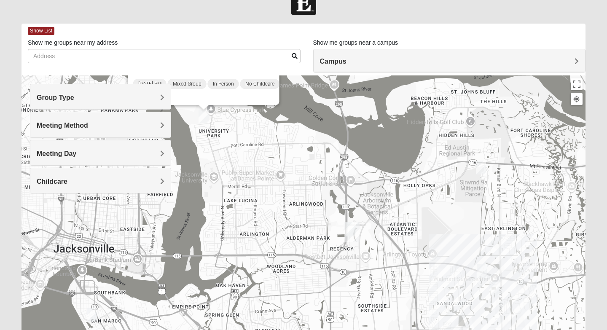
drag, startPoint x: 391, startPoint y: 239, endPoint x: 364, endPoint y: 201, distance: 46.9
click at [364, 201] on div "Mixed [PERSON_NAME] 32277 [DATE] PM Mixed Group In Person No Childcare Learn Mo…" at bounding box center [303, 243] width 564 height 337
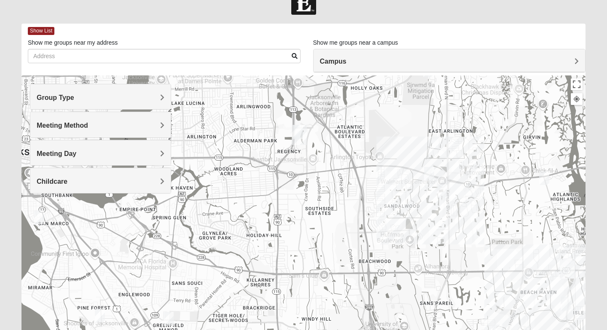
drag, startPoint x: 437, startPoint y: 247, endPoint x: 431, endPoint y: 175, distance: 71.9
click at [387, 151] on div "Mixed [PERSON_NAME] 32277 [DATE] PM Mixed Group In Person No Childcare Learn Mo…" at bounding box center [303, 243] width 564 height 337
click at [429, 179] on img "Mixed Bell-Higgins 32246" at bounding box center [430, 174] width 10 height 14
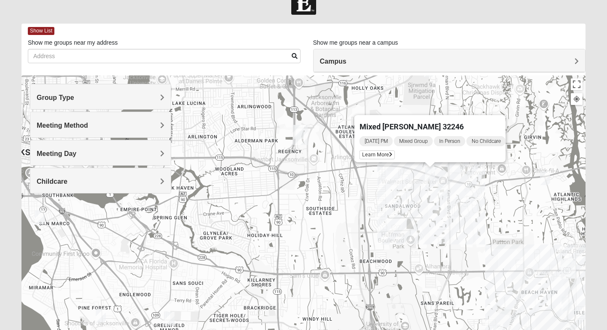
click at [550, 182] on div "Mixed [PERSON_NAME] 32246 [DATE] PM Mixed Group In Person No Childcare Learn Mo…" at bounding box center [303, 243] width 564 height 337
click at [543, 179] on img "Mixed Luehring 32224" at bounding box center [545, 178] width 10 height 14
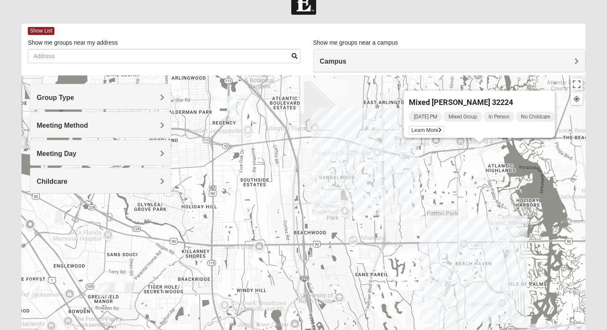
drag, startPoint x: 453, startPoint y: 231, endPoint x: 453, endPoint y: 201, distance: 30.3
click at [453, 201] on div "Mixed [PERSON_NAME] 32224 [DATE] PM Mixed Group In Person No Childcare Learn Mo…" at bounding box center [303, 243] width 564 height 337
click at [498, 276] on img "Mixed Irish 32224" at bounding box center [501, 275] width 10 height 14
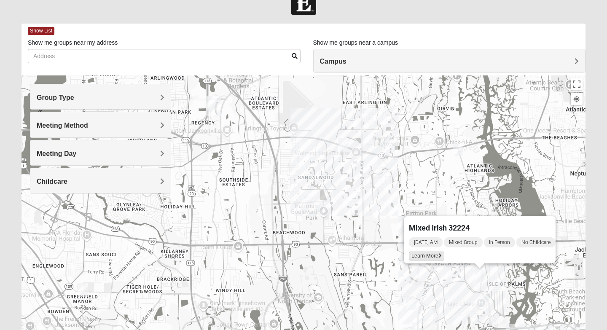
click at [426, 252] on span "Learn More" at bounding box center [426, 256] width 35 height 9
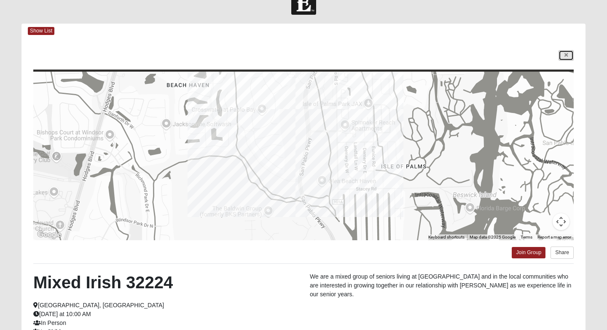
click at [565, 56] on icon at bounding box center [565, 55] width 3 height 5
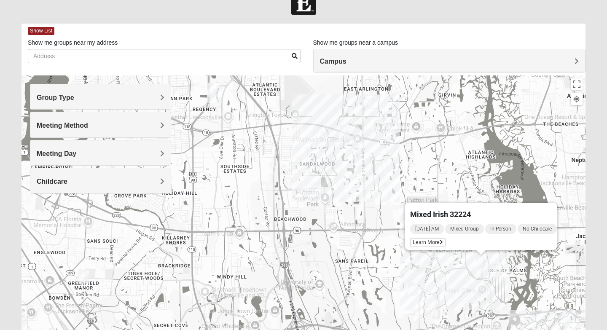
drag, startPoint x: 446, startPoint y: 296, endPoint x: 468, endPoint y: 190, distance: 108.8
click at [467, 190] on div "Mixed Irish 32224 [DATE] AM Mixed Group In Person No Childcare Learn More" at bounding box center [303, 243] width 564 height 337
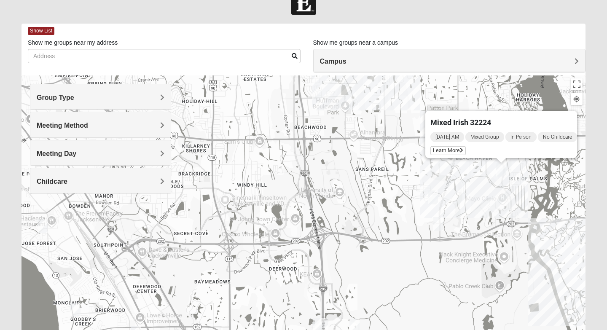
click at [435, 222] on img "Mixed Robertson 32224" at bounding box center [438, 224] width 10 height 14
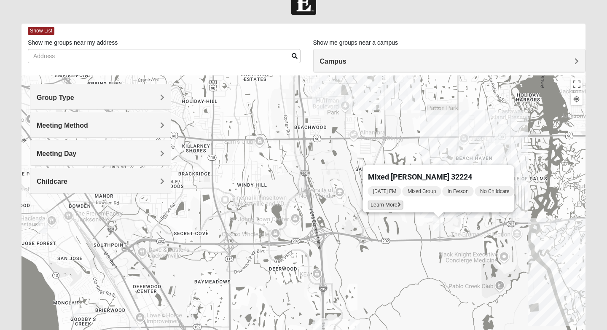
click at [387, 201] on span "Learn More" at bounding box center [385, 205] width 35 height 9
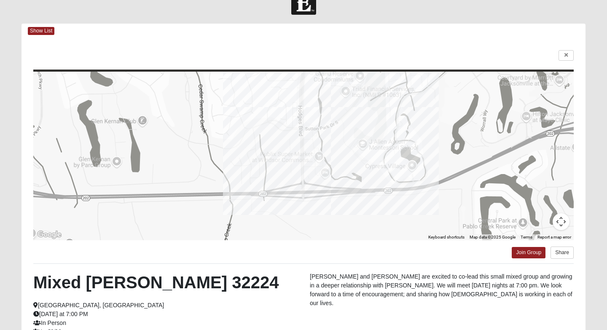
click at [555, 54] on div at bounding box center [303, 55] width 540 height 11
click at [568, 54] on link at bounding box center [565, 55] width 15 height 11
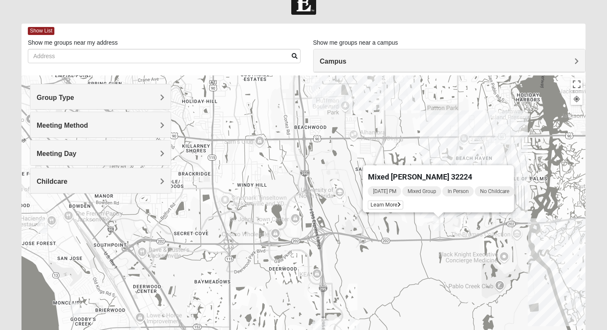
click at [405, 245] on div "Mixed [PERSON_NAME] 32224 [DATE] PM Mixed Group In Person No Childcare Learn Mo…" at bounding box center [303, 243] width 564 height 337
click at [530, 148] on div "Mixed [PERSON_NAME] 32224 [DATE] PM Mixed Group In Person No Childcare Learn Mo…" at bounding box center [303, 243] width 564 height 337
click at [386, 201] on span "Learn More" at bounding box center [385, 205] width 35 height 9
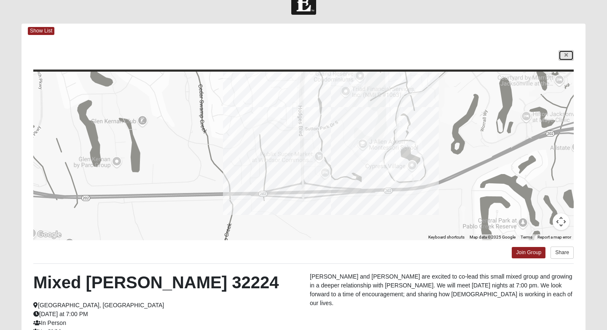
click at [568, 58] on link at bounding box center [565, 55] width 15 height 11
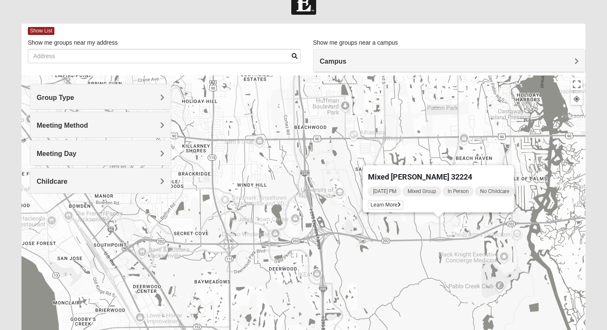
click at [568, 58] on h4 "Campus" at bounding box center [449, 61] width 259 height 8
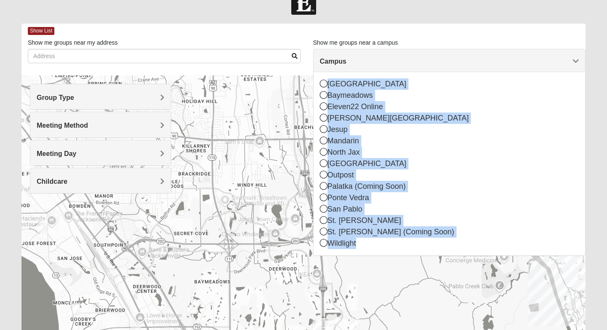
click at [477, 302] on div "Mixed [PERSON_NAME] 32224 [DATE] PM Mixed Group In Person No Childcare Learn Mo…" at bounding box center [303, 243] width 564 height 337
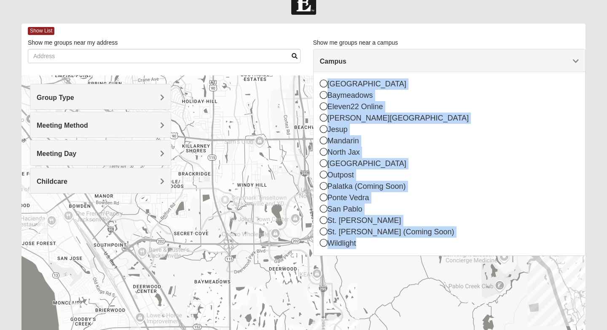
click at [477, 302] on div "Mixed [PERSON_NAME] 32224 [DATE] PM Mixed Group In Person No Childcare Learn Mo…" at bounding box center [303, 243] width 564 height 337
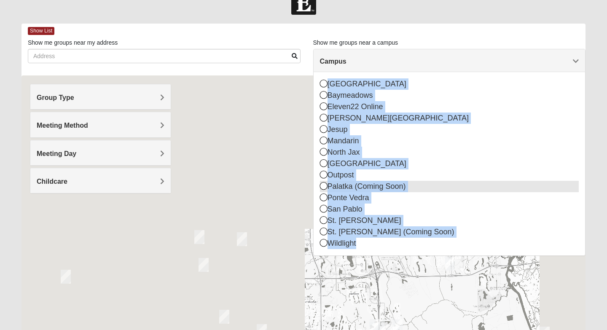
click at [580, 61] on div "Campus" at bounding box center [449, 60] width 272 height 23
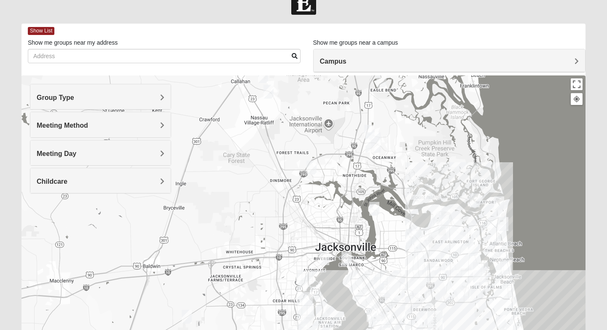
click at [457, 257] on div at bounding box center [303, 243] width 564 height 337
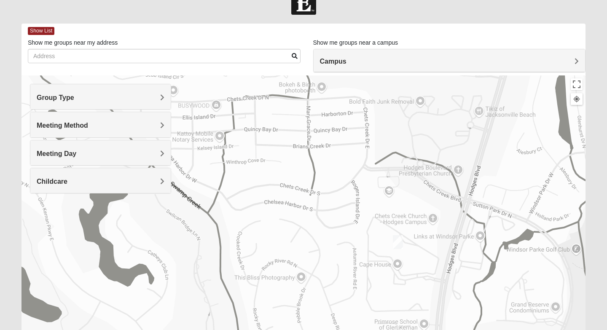
drag, startPoint x: 400, startPoint y: 277, endPoint x: 400, endPoint y: 183, distance: 94.0
click at [400, 182] on div "Mixed [PERSON_NAME] 32224 [DATE] PM Mixed Group In Person No Childcare Learn Mo…" at bounding box center [303, 243] width 564 height 337
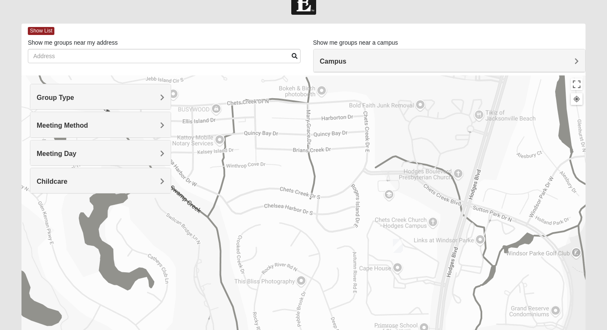
click at [399, 243] on img "Mixed Slack 32224" at bounding box center [398, 246] width 10 height 14
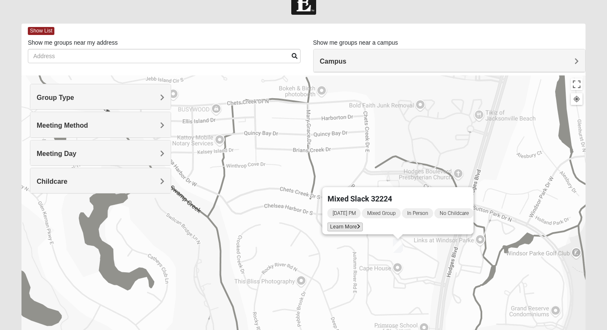
click at [357, 224] on icon at bounding box center [358, 226] width 3 height 5
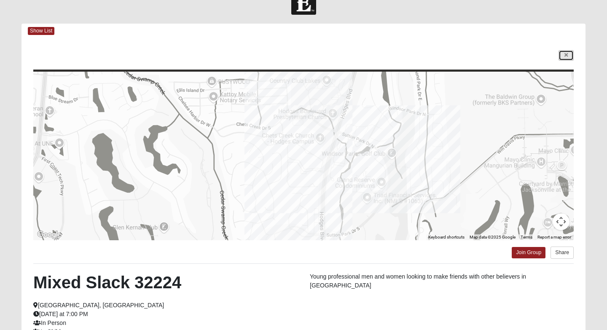
click at [564, 53] on icon at bounding box center [565, 55] width 3 height 5
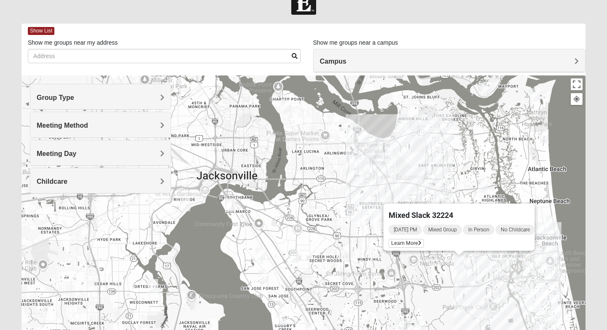
click at [296, 254] on img "Mixed Hunt 32216" at bounding box center [294, 256] width 10 height 14
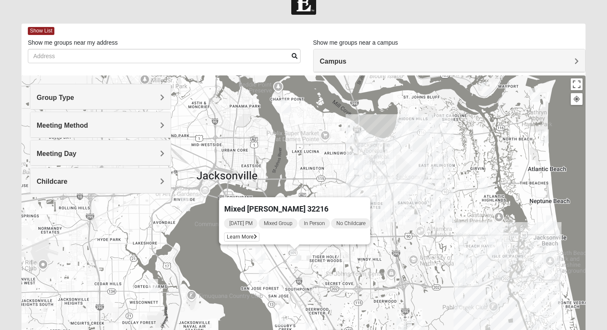
click at [308, 280] on div "Mixed [PERSON_NAME] 32216 [DATE] PM Mixed Group In Person No Childcare Learn Mo…" at bounding box center [303, 243] width 564 height 337
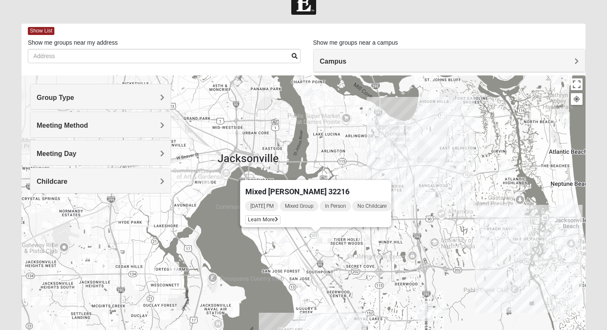
drag, startPoint x: 413, startPoint y: 214, endPoint x: 435, endPoint y: 197, distance: 27.6
click at [435, 197] on div "Mixed [PERSON_NAME] 32216 [DATE] PM Mixed Group In Person No Childcare Learn Mo…" at bounding box center [303, 243] width 564 height 337
click at [279, 238] on img "Mixed Brown 32207" at bounding box center [281, 237] width 10 height 14
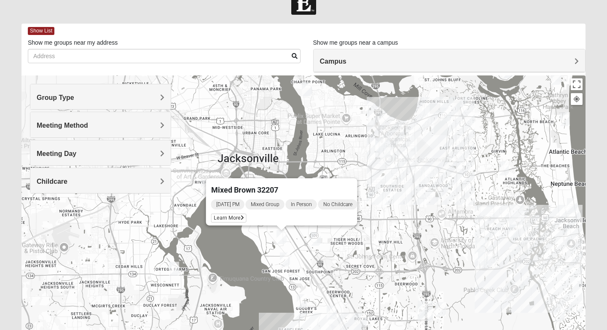
click at [281, 260] on img "Mixed Mann 32217" at bounding box center [285, 259] width 10 height 14
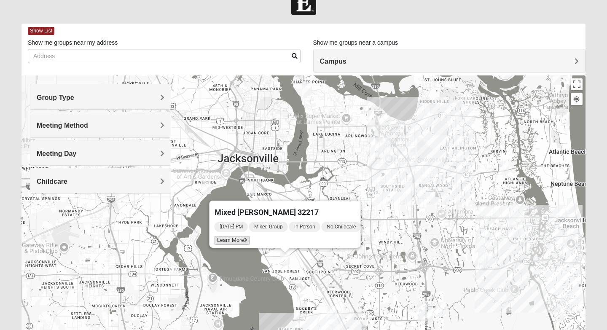
click at [231, 237] on span "Learn More" at bounding box center [231, 240] width 35 height 9
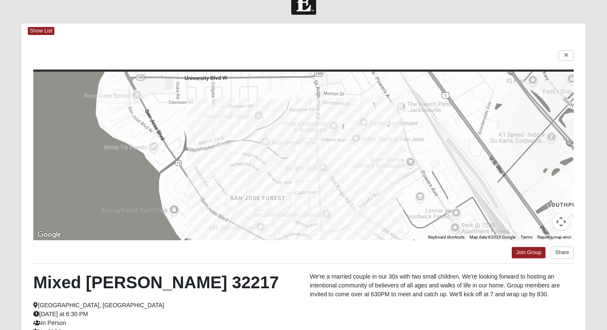
click at [569, 61] on div "← Move left → Move right ↑ Move up ↓ Move down + Zoom in - Zoom out Home Jump l…" at bounding box center [303, 221] width 564 height 366
click at [567, 59] on link at bounding box center [565, 55] width 15 height 11
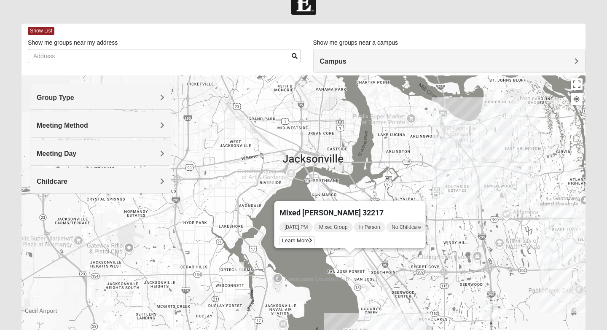
drag, startPoint x: 222, startPoint y: 270, endPoint x: 289, endPoint y: 270, distance: 67.0
click at [289, 270] on div "Mixed [PERSON_NAME] 32217 [DATE] PM Mixed Group In Person No Childcare Learn Mo…" at bounding box center [303, 243] width 564 height 337
click at [266, 185] on img "Mixed Holleman 32205" at bounding box center [271, 187] width 10 height 14
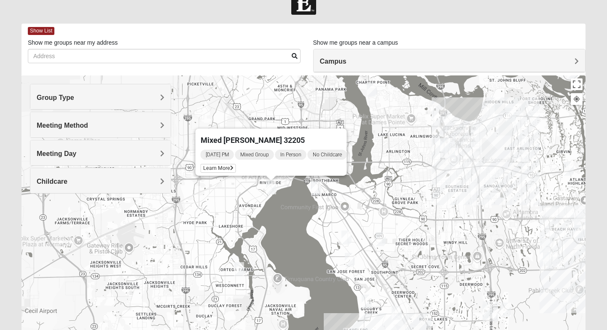
click at [314, 186] on img "Mixed Thompson 32207" at bounding box center [316, 188] width 10 height 14
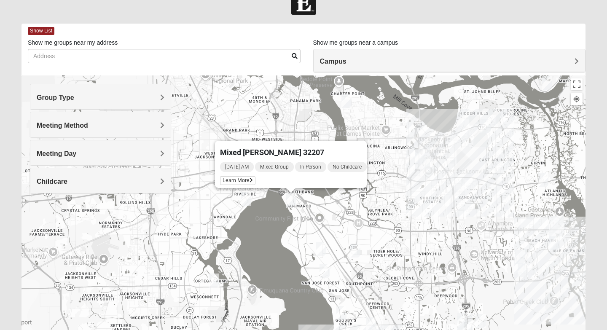
drag, startPoint x: 394, startPoint y: 210, endPoint x: 368, endPoint y: 221, distance: 27.9
click at [368, 221] on div "Mixed [PERSON_NAME] 32207 [DATE] AM Mixed Group In Person No Childcare Learn Mo…" at bounding box center [303, 243] width 564 height 337
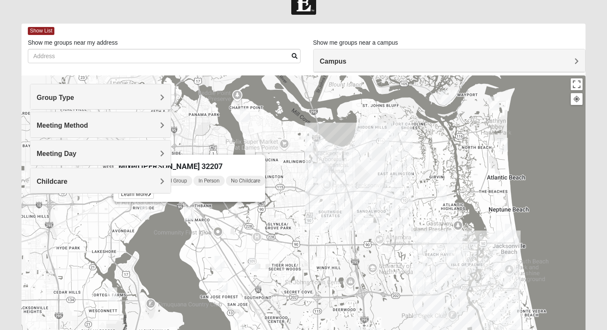
drag, startPoint x: 413, startPoint y: 208, endPoint x: 311, endPoint y: 222, distance: 103.4
click at [311, 222] on div "Mixed [PERSON_NAME] 32207 [DATE] AM Mixed Group In Person No Childcare Learn Mo…" at bounding box center [303, 243] width 564 height 337
click at [443, 195] on img "Mixed Luehring 32224" at bounding box center [441, 194] width 10 height 14
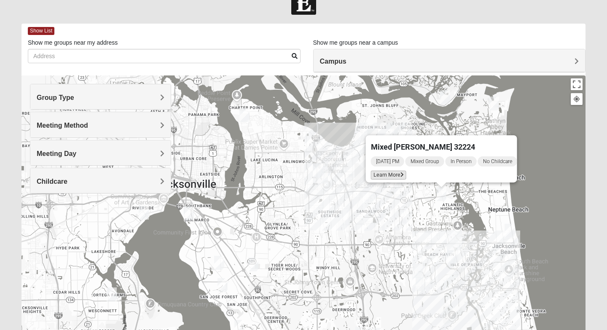
click at [387, 173] on span "Learn More" at bounding box center [388, 175] width 35 height 9
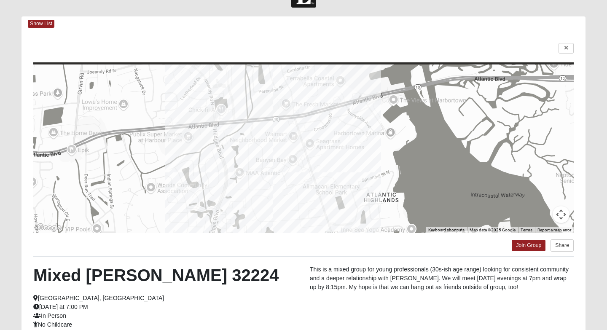
scroll to position [0, 0]
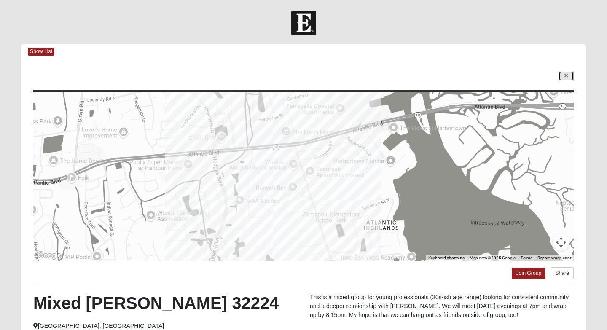
click at [566, 75] on icon at bounding box center [565, 75] width 3 height 5
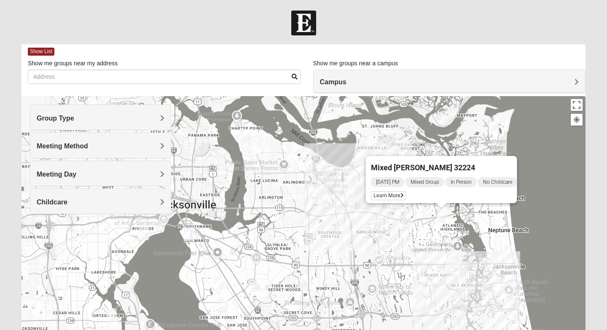
click at [441, 250] on div "Mixed [PERSON_NAME] 32224 [DATE] PM Mixed Group In Person No Childcare Learn Mo…" at bounding box center [303, 264] width 564 height 337
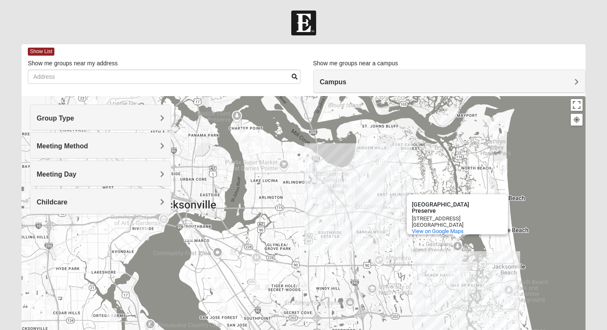
click at [421, 264] on div "[GEOGRAPHIC_DATA] Preserve [GEOGRAPHIC_DATA] [STREET_ADDRESS] View on Google Ma…" at bounding box center [303, 264] width 564 height 337
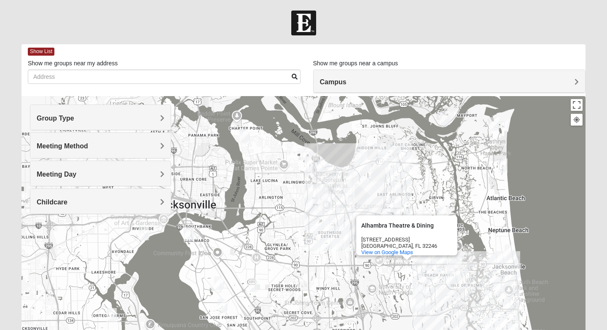
click at [306, 254] on div "[GEOGRAPHIC_DATA] & Dining [GEOGRAPHIC_DATA] & Dining [STREET_ADDRESS] View on …" at bounding box center [303, 264] width 564 height 337
drag, startPoint x: 305, startPoint y: 209, endPoint x: 248, endPoint y: 226, distance: 60.0
click at [248, 226] on div "[GEOGRAPHIC_DATA] & Dining [GEOGRAPHIC_DATA] & Dining [STREET_ADDRESS] View on …" at bounding box center [303, 264] width 564 height 337
click at [434, 150] on div "[GEOGRAPHIC_DATA] & Dining [GEOGRAPHIC_DATA] & Dining [STREET_ADDRESS] View on …" at bounding box center [303, 264] width 564 height 337
click at [440, 215] on button "Close" at bounding box center [447, 225] width 20 height 20
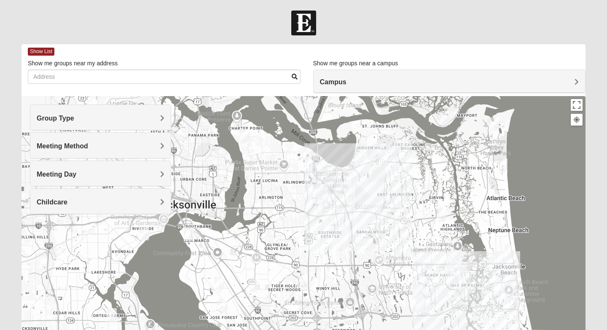
click at [442, 211] on img "Mixed Luehring 32224" at bounding box center [441, 215] width 10 height 14
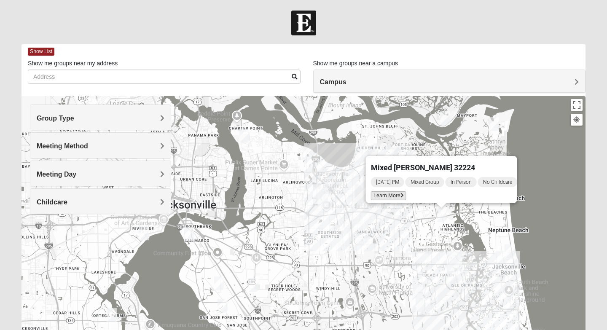
click at [386, 193] on span "Learn More" at bounding box center [388, 195] width 35 height 9
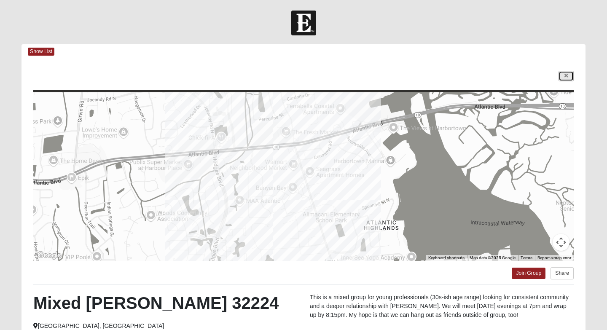
click at [565, 78] on icon at bounding box center [565, 75] width 3 height 5
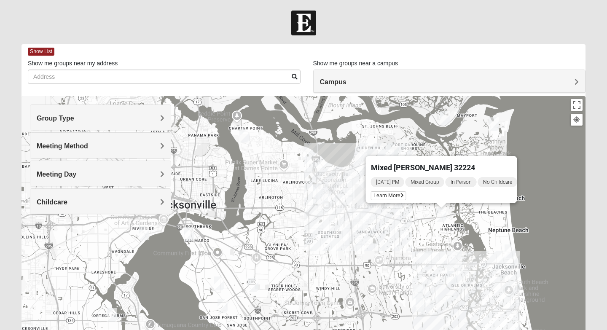
drag, startPoint x: 423, startPoint y: 166, endPoint x: 443, endPoint y: 144, distance: 30.4
click at [443, 144] on div "Mixed [PERSON_NAME] 32224 [DATE] PM Mixed Group In Person No Childcare Learn Mo…" at bounding box center [303, 264] width 564 height 337
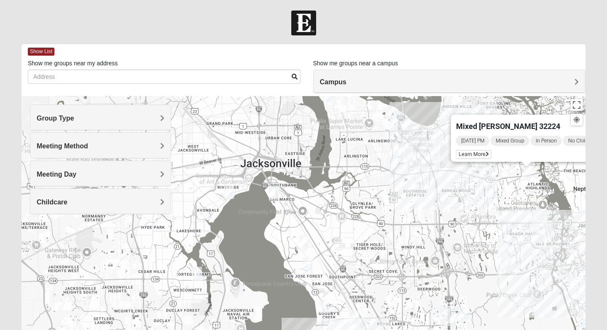
drag, startPoint x: 280, startPoint y: 245, endPoint x: 333, endPoint y: 254, distance: 53.5
click at [364, 204] on div "Mixed [PERSON_NAME] 32224 [DATE] PM Mixed Group In Person No Childcare Learn Mo…" at bounding box center [303, 264] width 564 height 337
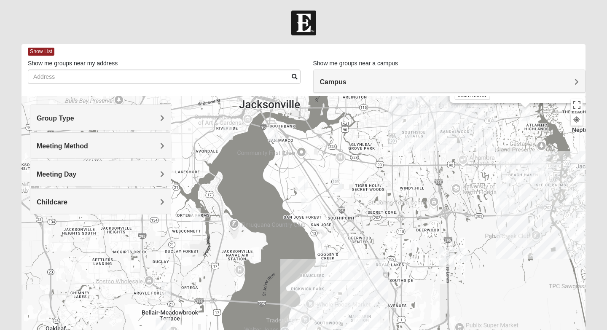
drag, startPoint x: 332, startPoint y: 224, endPoint x: 331, endPoint y: 194, distance: 29.9
click at [331, 194] on div "Mixed [PERSON_NAME] 32224 [DATE] PM Mixed Group In Person No Childcare Learn Mo…" at bounding box center [303, 264] width 564 height 337
click at [351, 255] on img "Mixed Mincheva 32257" at bounding box center [353, 259] width 10 height 14
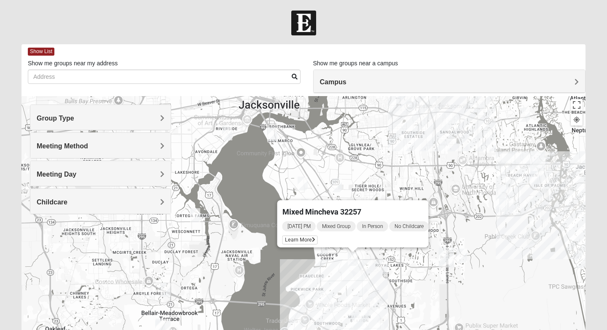
click at [303, 241] on div "[DATE] PM Mixed Group In Person No Childcare Learn More" at bounding box center [355, 233] width 146 height 27
click at [301, 238] on span "Learn More" at bounding box center [299, 240] width 35 height 9
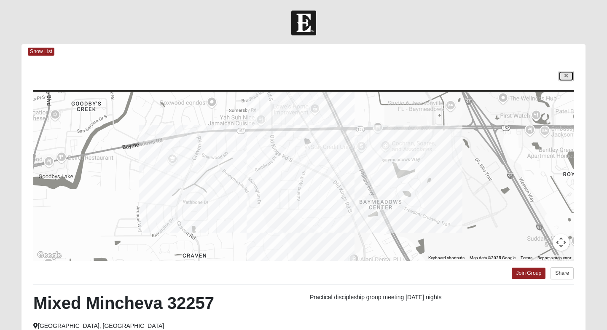
click at [563, 80] on link at bounding box center [565, 76] width 15 height 11
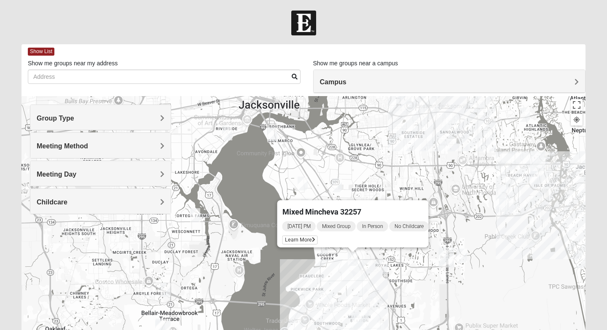
click at [469, 248] on div "Mixed Mincheva 32257 [DATE] PM Mixed Group In Person No Childcare Learn More" at bounding box center [303, 264] width 564 height 337
click at [463, 262] on img "Mixed Craig & Marsha Myers 32256" at bounding box center [462, 256] width 10 height 14
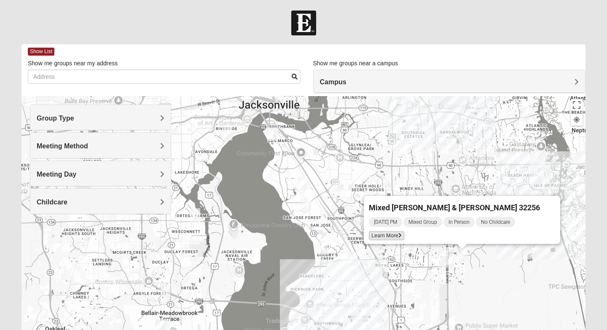
click at [402, 233] on icon at bounding box center [399, 235] width 3 height 5
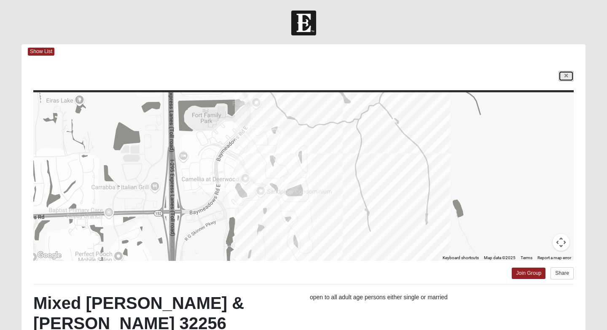
click at [569, 77] on link at bounding box center [565, 76] width 15 height 11
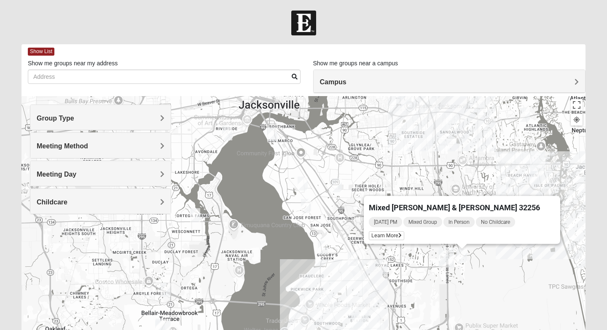
click at [496, 253] on div "Mixed [PERSON_NAME] & [PERSON_NAME] 32256 [DATE] PM Mixed Group In Person No Ch…" at bounding box center [303, 264] width 564 height 337
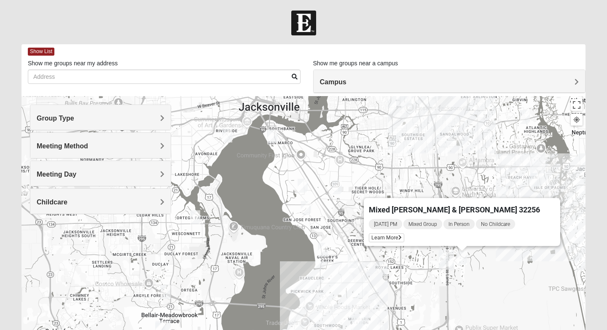
drag, startPoint x: 390, startPoint y: 311, endPoint x: 385, endPoint y: 329, distance: 19.7
click at [385, 329] on html "Log In Find A Group Error Show List Loading Groups" at bounding box center [303, 232] width 607 height 464
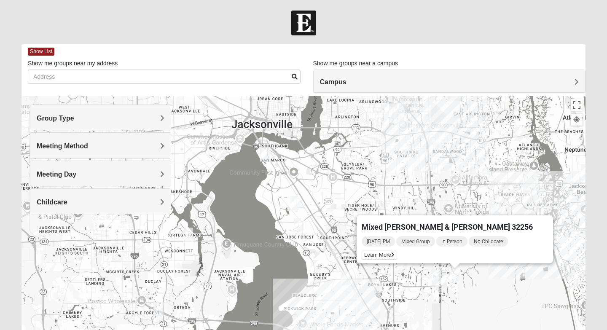
click at [393, 179] on div "Mixed [PERSON_NAME] & [PERSON_NAME] 32256 [DATE] PM Mixed Group In Person No Ch…" at bounding box center [303, 264] width 564 height 337
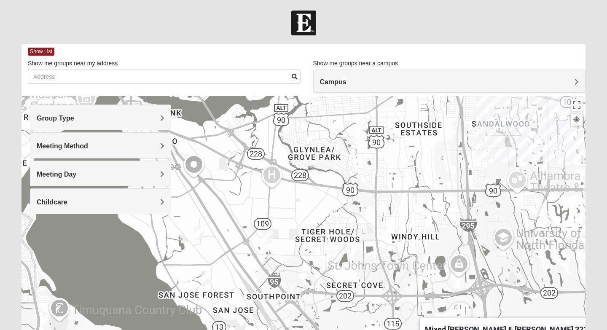
click at [399, 212] on div "Mixed [PERSON_NAME] & [PERSON_NAME] 32256 [DATE] PM Mixed Group In Person No Ch…" at bounding box center [303, 264] width 564 height 337
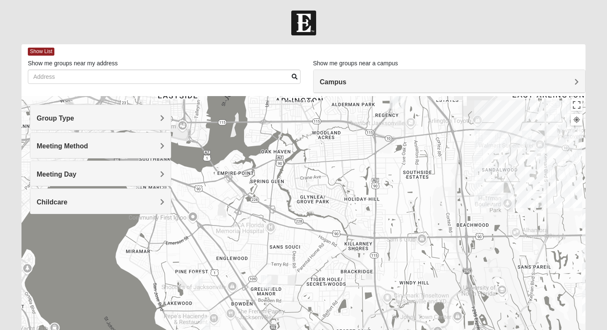
drag, startPoint x: 396, startPoint y: 287, endPoint x: 396, endPoint y: 329, distance: 42.6
click at [396, 329] on div "Mixed [PERSON_NAME] & [PERSON_NAME] 32256 [DATE] PM Mixed Group In Person No Ch…" at bounding box center [303, 264] width 564 height 337
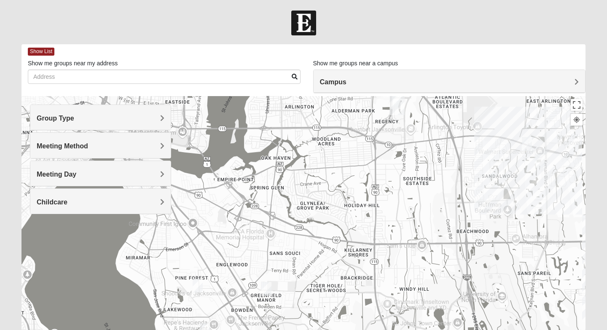
click at [522, 145] on img "Mixed Bell-Higgins 32246" at bounding box center [527, 144] width 10 height 14
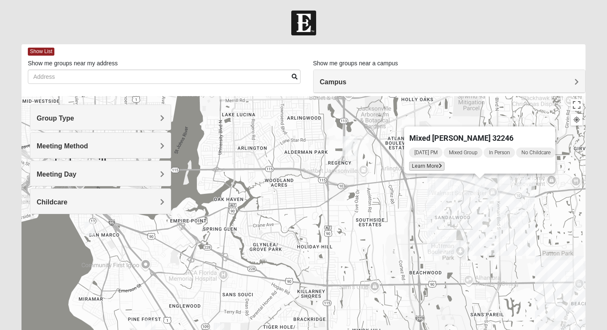
click at [428, 162] on span "Learn More" at bounding box center [426, 166] width 35 height 9
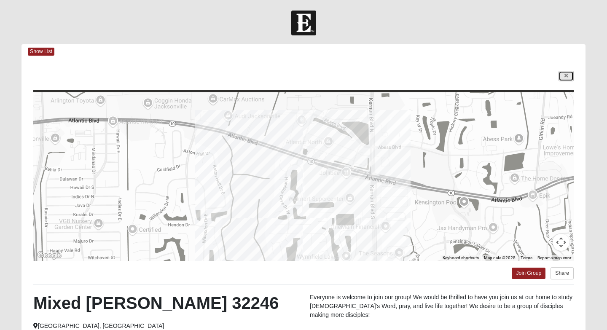
click at [565, 74] on icon at bounding box center [565, 75] width 3 height 5
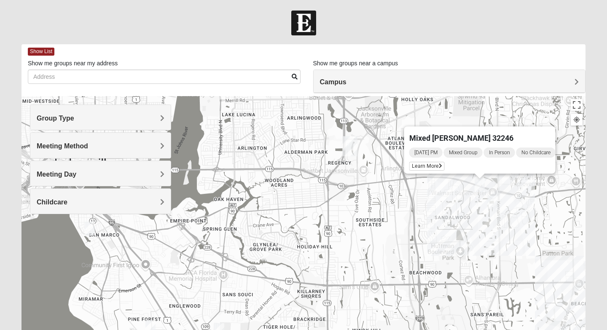
click at [494, 200] on img "Mixed Maytum 32224" at bounding box center [492, 203] width 10 height 14
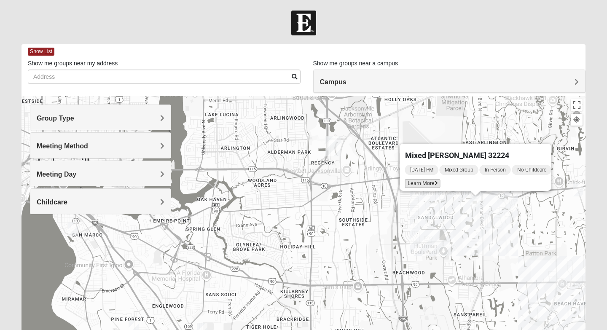
click at [429, 182] on span "Learn More" at bounding box center [422, 183] width 35 height 9
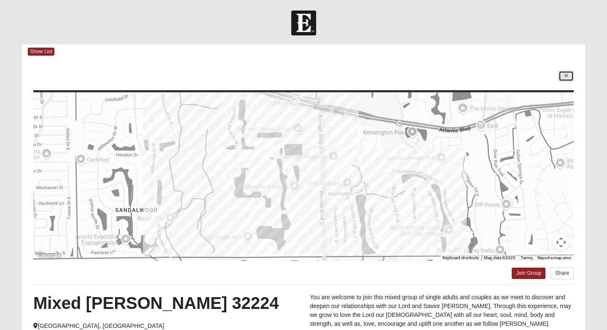
click at [565, 75] on icon at bounding box center [565, 75] width 3 height 5
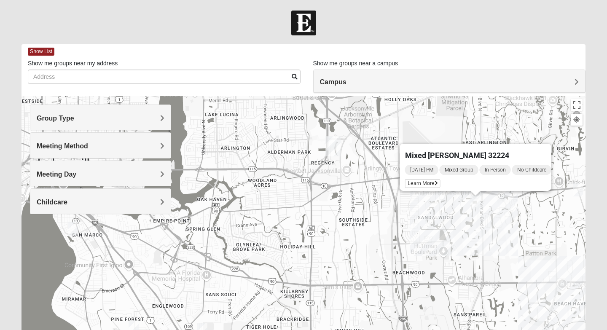
click at [333, 146] on img "Arlington" at bounding box center [332, 146] width 15 height 20
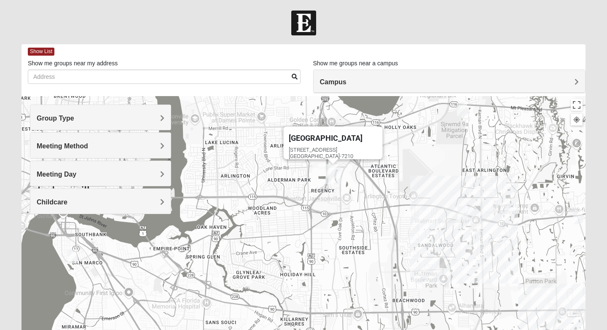
click at [323, 147] on div "[STREET_ADDRESS][PERSON_NAME]" at bounding box center [336, 153] width 94 height 13
click at [315, 134] on span "[GEOGRAPHIC_DATA]" at bounding box center [326, 138] width 74 height 9
click at [316, 181] on div "Arlington [STREET_ADDRESS]" at bounding box center [303, 264] width 564 height 337
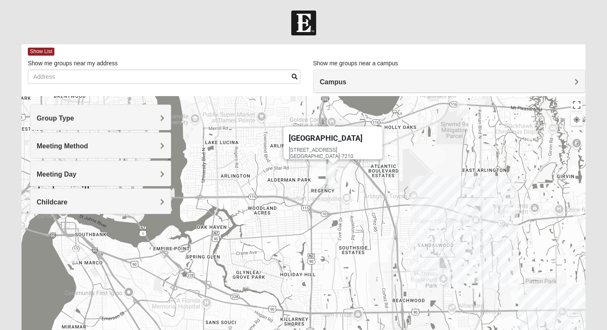
click at [316, 181] on div "Arlington [STREET_ADDRESS]" at bounding box center [303, 264] width 564 height 337
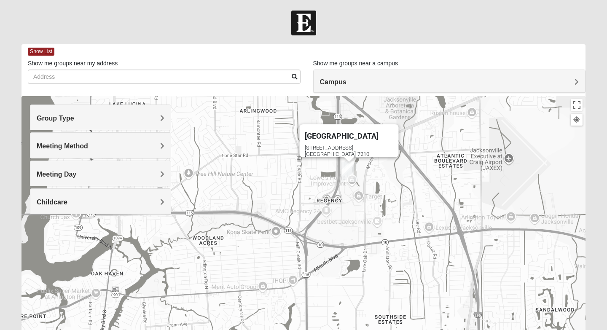
click at [346, 188] on div "Arlington [STREET_ADDRESS]" at bounding box center [303, 264] width 564 height 337
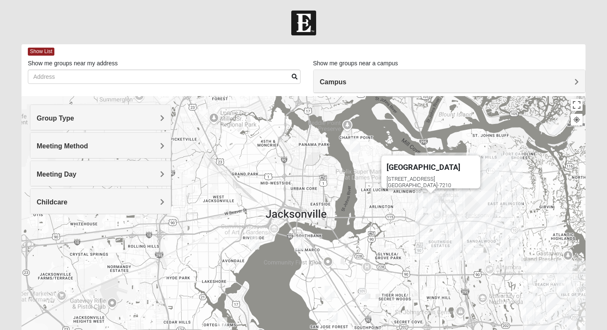
click at [331, 295] on img "Mixed Brown 32207" at bounding box center [329, 293] width 10 height 14
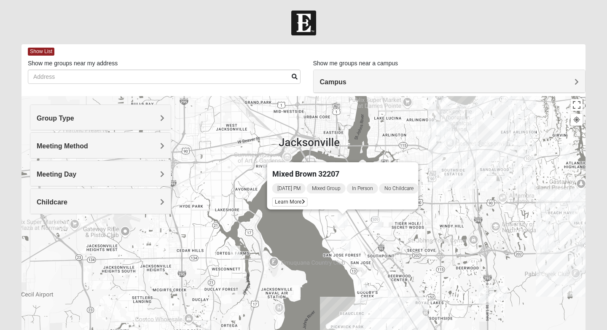
drag, startPoint x: 327, startPoint y: 298, endPoint x: 345, endPoint y: 211, distance: 88.5
click at [345, 214] on img "Mixed Brown 32207" at bounding box center [342, 221] width 10 height 14
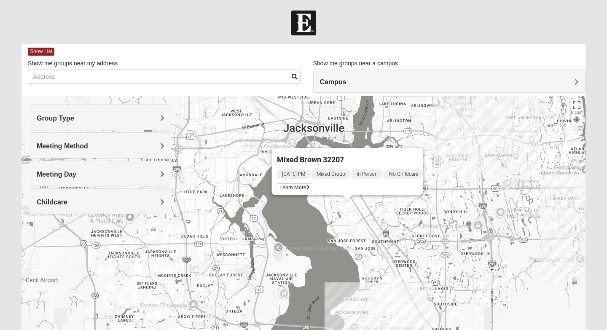
click at [366, 267] on img "Mixed Roulette 32217" at bounding box center [367, 271] width 10 height 14
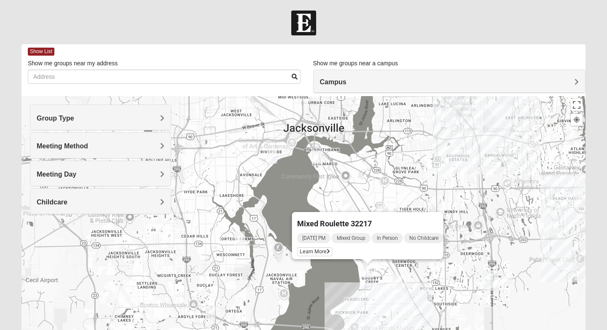
click at [494, 281] on img "Baymeadows" at bounding box center [490, 281] width 15 height 20
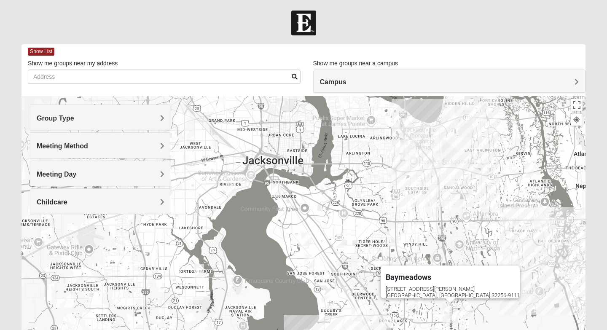
drag, startPoint x: 523, startPoint y: 207, endPoint x: 459, endPoint y: 249, distance: 76.7
click at [459, 249] on div "Baymeadows [STREET_ADDRESS][PERSON_NAME]" at bounding box center [303, 264] width 564 height 337
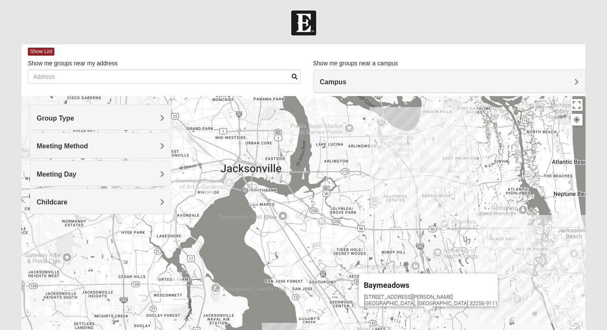
click at [518, 223] on img "San Pablo" at bounding box center [519, 224] width 15 height 20
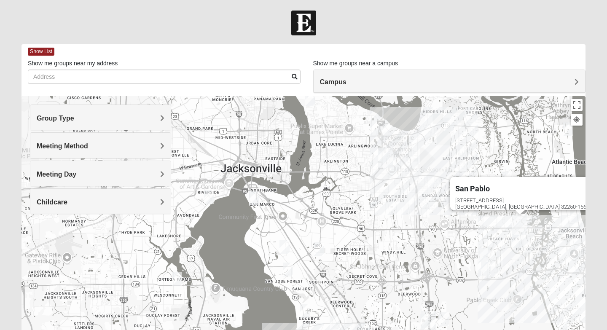
click at [512, 245] on div "[GEOGRAPHIC_DATA] [STREET_ADDRESS]" at bounding box center [303, 264] width 564 height 337
click at [483, 252] on img "Mixed Slack 32224" at bounding box center [483, 255] width 10 height 14
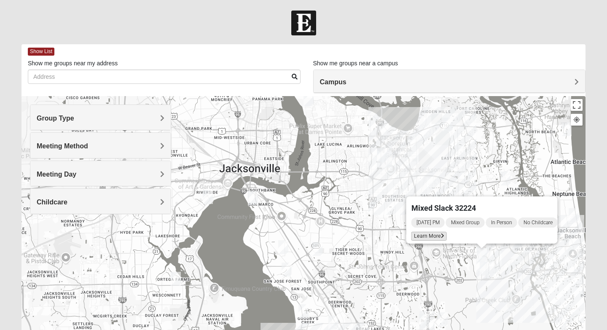
click at [441, 233] on icon at bounding box center [442, 235] width 3 height 5
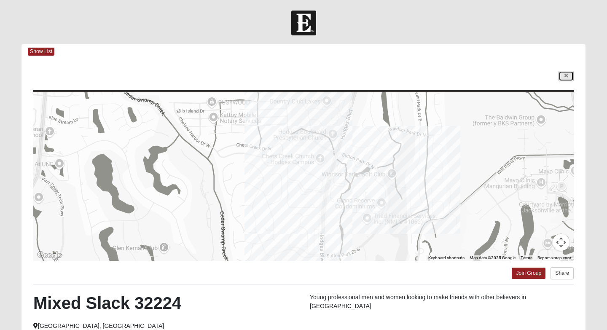
click at [561, 76] on link at bounding box center [565, 76] width 15 height 11
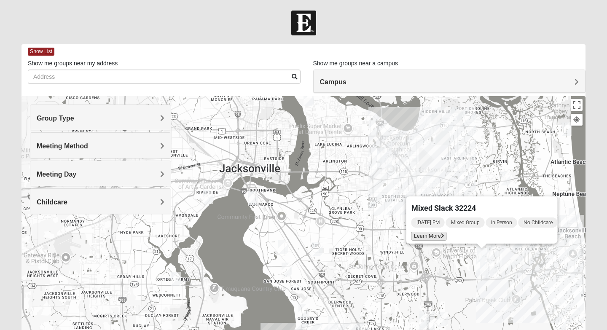
click at [441, 233] on icon at bounding box center [442, 235] width 3 height 5
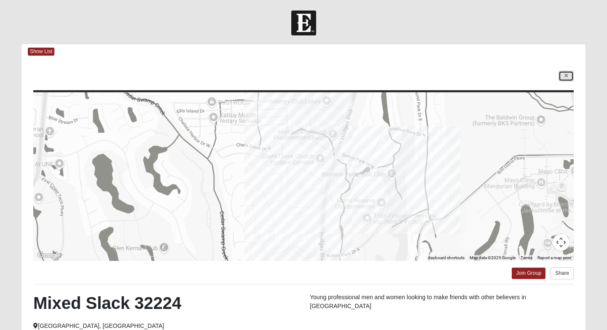
click at [566, 75] on icon at bounding box center [565, 75] width 3 height 5
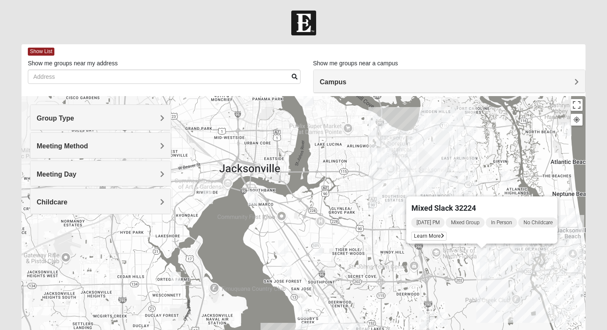
click at [485, 254] on img "Mixed Slack 32224" at bounding box center [482, 255] width 10 height 14
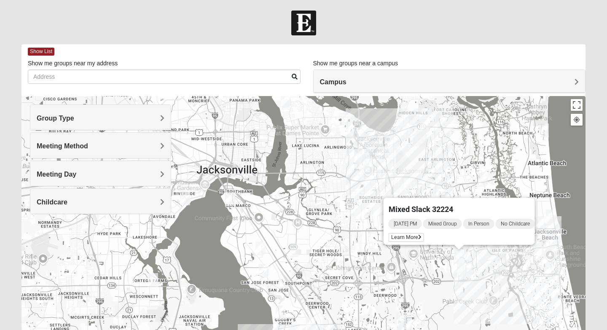
drag, startPoint x: 514, startPoint y: 264, endPoint x: 491, endPoint y: 265, distance: 23.6
click at [491, 265] on div "Mixed Slack 32224 [DATE] PM Mixed Group In Person No Childcare Learn More" at bounding box center [303, 264] width 564 height 337
click at [407, 233] on span "Learn More" at bounding box center [405, 237] width 35 height 9
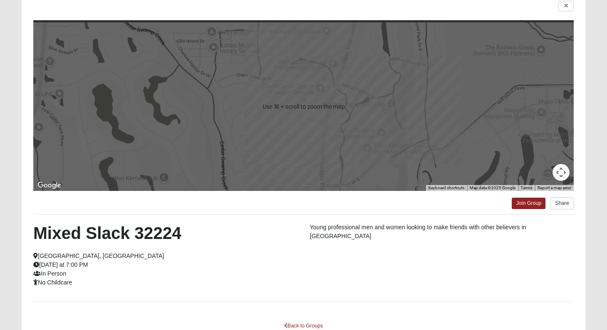
scroll to position [70, 0]
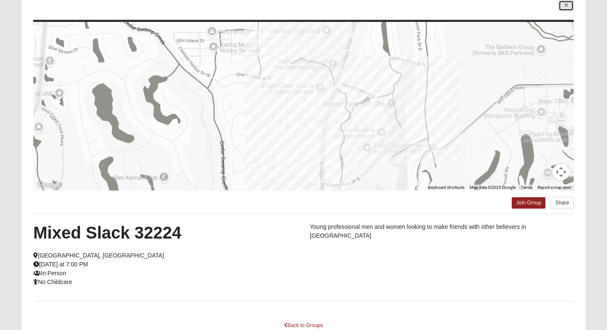
click at [568, 2] on link at bounding box center [565, 5] width 15 height 11
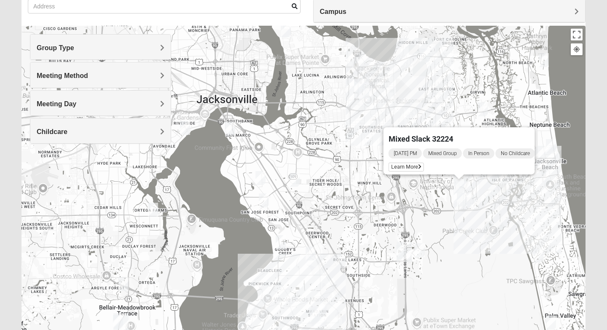
click at [276, 238] on img "Mixed Roulette 32217" at bounding box center [281, 242] width 10 height 14
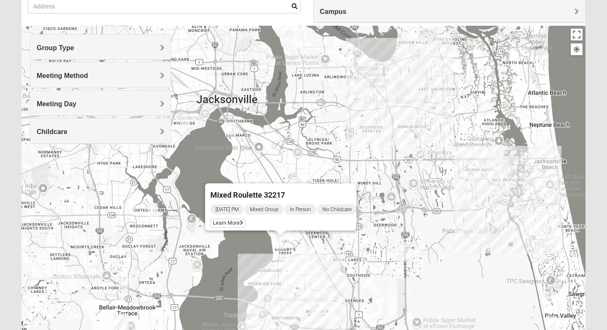
click at [201, 271] on div "Mixed Roulette 32217 [DATE] PM Mixed Group In Person No Childcare Learn More" at bounding box center [303, 194] width 564 height 337
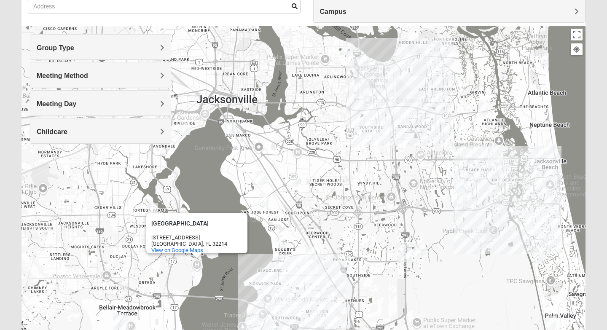
click at [186, 124] on img "Mixed Holleman 32205" at bounding box center [185, 128] width 10 height 14
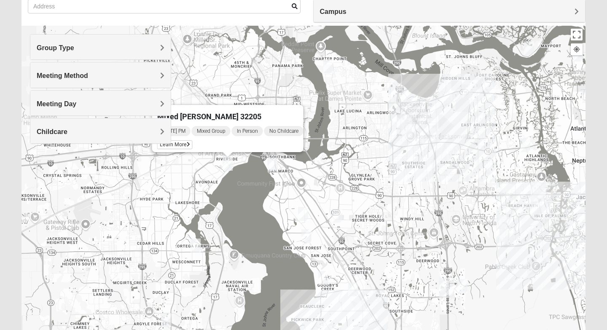
drag, startPoint x: 221, startPoint y: 117, endPoint x: 282, endPoint y: 178, distance: 86.7
click at [282, 178] on div "Mixed [PERSON_NAME] 32205 [DATE] PM Mixed Group In Person No Childcare Learn Mo…" at bounding box center [303, 194] width 564 height 337
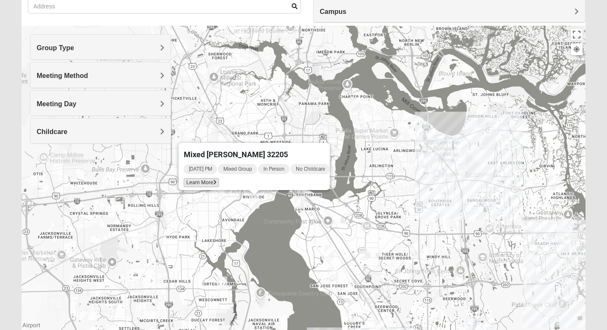
click at [208, 180] on span "Learn More" at bounding box center [201, 182] width 35 height 9
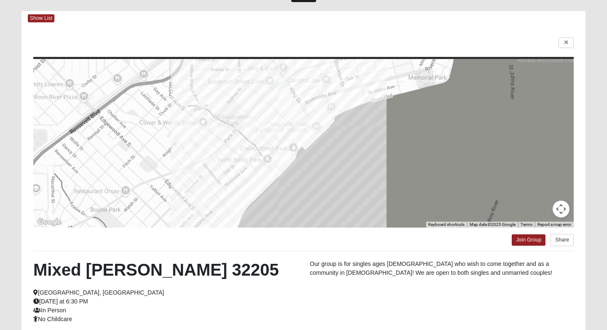
click at [565, 35] on div "← Move left → Move right ↑ Move up ↓ Move down + Zoom in - Zoom out Home Jump l…" at bounding box center [303, 209] width 564 height 366
click at [565, 43] on icon at bounding box center [565, 42] width 3 height 5
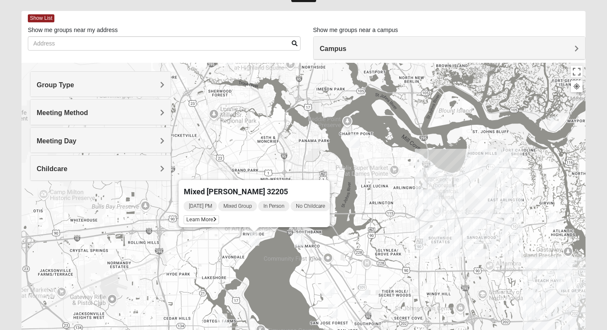
click at [393, 244] on div "Mixed [PERSON_NAME] 32205 [DATE] PM Mixed Group In Person No Childcare Learn Mo…" at bounding box center [303, 231] width 564 height 337
click at [329, 277] on div "Mixed [PERSON_NAME] 32205 [DATE] PM Mixed Group In Person No Childcare Learn Mo…" at bounding box center [303, 231] width 564 height 337
click at [328, 289] on img "Mixed Brown 32207" at bounding box center [329, 289] width 10 height 14
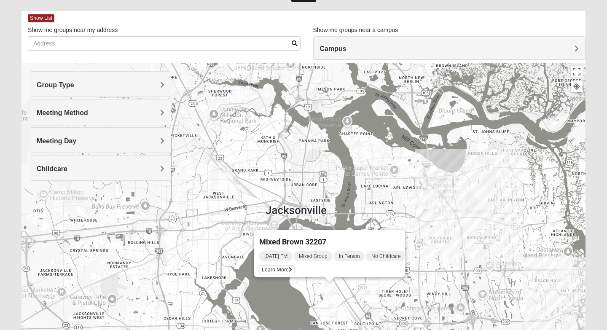
click at [375, 293] on div "Mixed Brown 32207 [DATE] PM Mixed Group In Person No Childcare Learn More" at bounding box center [303, 231] width 564 height 337
click at [364, 292] on img "Mixed Hunt 32216" at bounding box center [364, 291] width 10 height 14
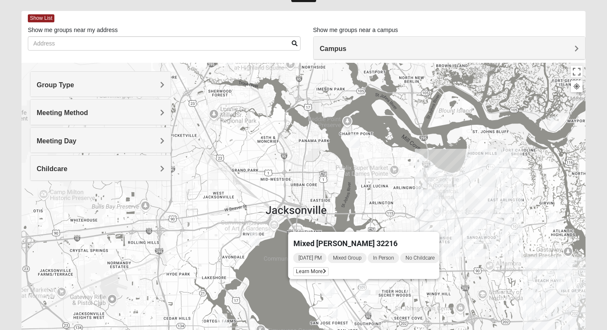
click at [326, 309] on div "Mixed [PERSON_NAME] 32216 [DATE] PM Mixed Group In Person No Childcare Learn Mo…" at bounding box center [303, 231] width 564 height 337
click at [332, 311] on img "Mixed Mann 32217" at bounding box center [333, 311] width 10 height 14
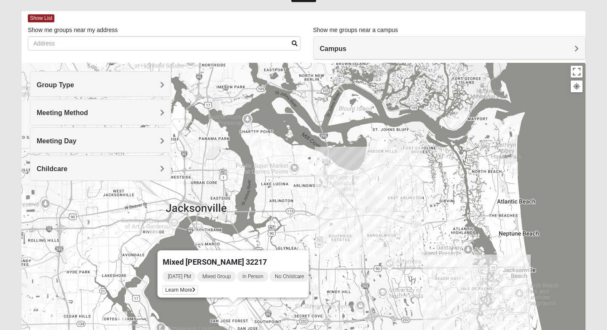
drag, startPoint x: 520, startPoint y: 241, endPoint x: 428, endPoint y: 234, distance: 91.7
click at [423, 238] on div "Mixed [PERSON_NAME] 32217 [DATE] PM Mixed Group In Person No Childcare Learn Mo…" at bounding box center [303, 231] width 564 height 337
click at [452, 216] on img "Mixed Luehring 32224" at bounding box center [452, 218] width 10 height 14
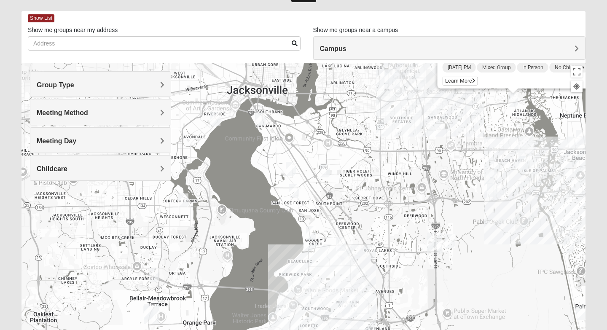
drag, startPoint x: 332, startPoint y: 279, endPoint x: 393, endPoint y: 161, distance: 133.2
click at [393, 161] on div "Mixed [PERSON_NAME] 32224 [DATE] PM Mixed Group In Person No Childcare Learn Mo…" at bounding box center [303, 231] width 564 height 337
click at [311, 234] on img "Mixed Roulette 32217" at bounding box center [311, 233] width 10 height 14
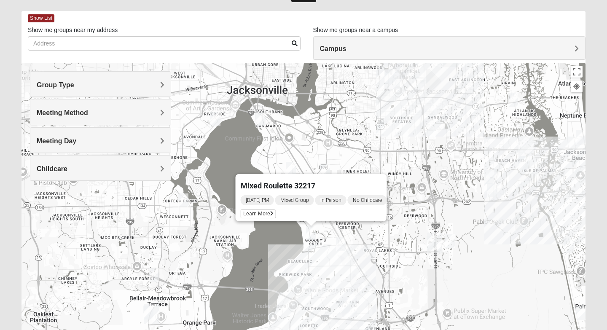
click at [357, 249] on div "Mixed Roulette 32217 [DATE] PM Mixed Group In Person No Childcare Learn More" at bounding box center [303, 231] width 564 height 337
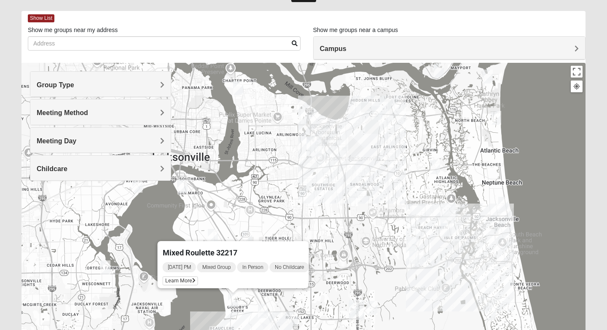
drag, startPoint x: 421, startPoint y: 212, endPoint x: 349, endPoint y: 279, distance: 98.4
click at [349, 279] on div "Mixed Roulette 32217 [DATE] PM Mixed Group In Person No Childcare Learn More" at bounding box center [303, 231] width 564 height 337
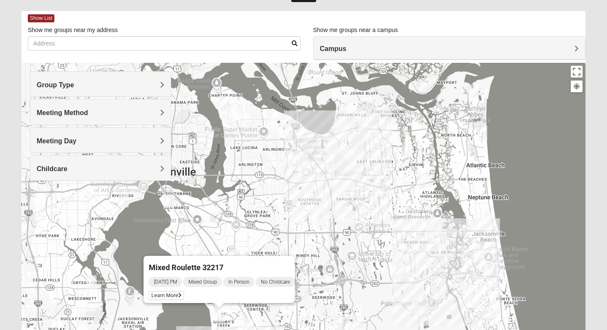
click at [422, 179] on img "Mixed Luehring 32224" at bounding box center [421, 182] width 10 height 14
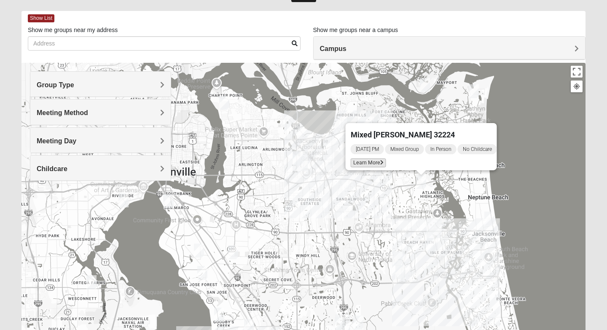
click at [359, 158] on span "Learn More" at bounding box center [368, 162] width 35 height 9
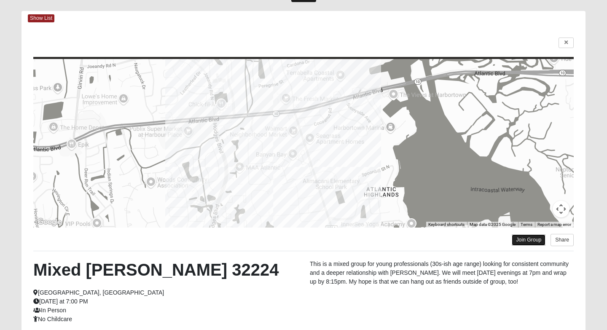
click at [516, 237] on link "Join Group" at bounding box center [529, 239] width 34 height 11
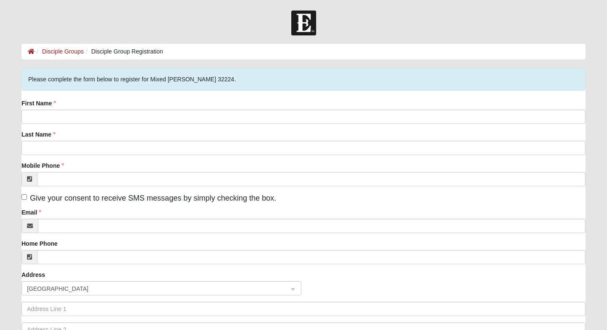
click at [196, 100] on div "First Name" at bounding box center [303, 111] width 564 height 25
click at [196, 104] on div "First Name" at bounding box center [303, 111] width 564 height 25
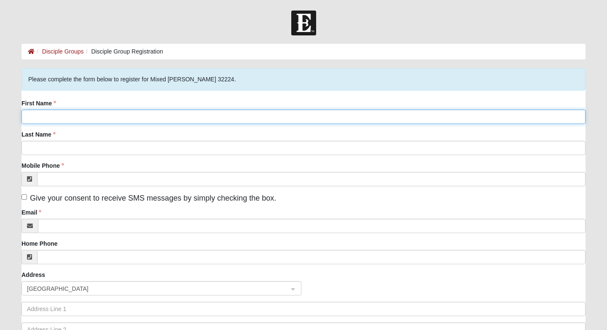
click at [197, 116] on input "First Name" at bounding box center [303, 117] width 564 height 14
type input "j"
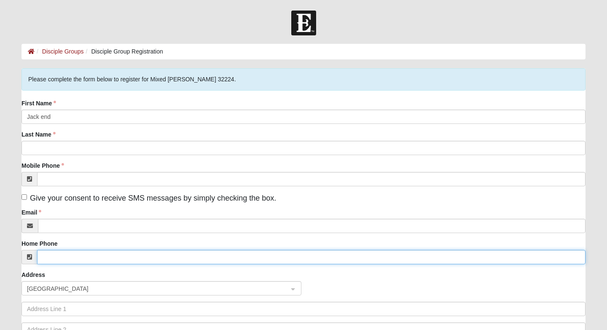
drag, startPoint x: 109, startPoint y: 263, endPoint x: 109, endPoint y: 270, distance: 7.2
click at [109, 270] on div "First Name Jack end Last Name Mobile Phone Give your consent to receive SMS mes…" at bounding box center [303, 231] width 564 height 265
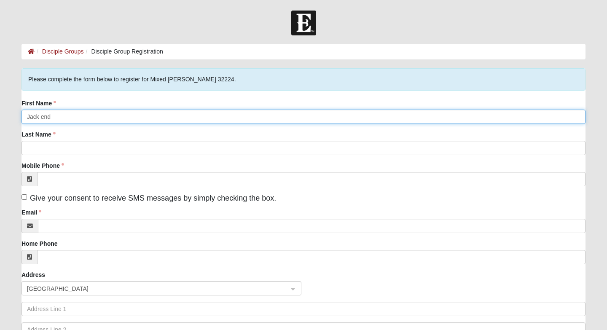
click at [83, 115] on input "Jack end" at bounding box center [303, 117] width 564 height 14
type input "Jack and Nicole"
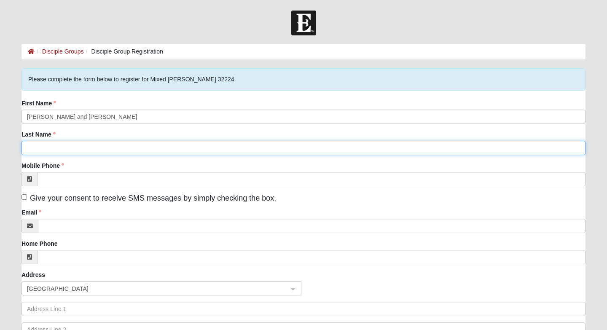
type input "c"
type input "Eck"
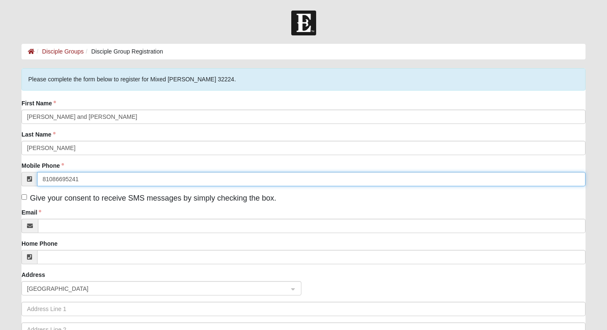
click at [57, 172] on input "81086695241" at bounding box center [311, 179] width 548 height 14
click at [61, 178] on input "81086695241" at bounding box center [311, 179] width 548 height 14
type input "(810) 869-5241"
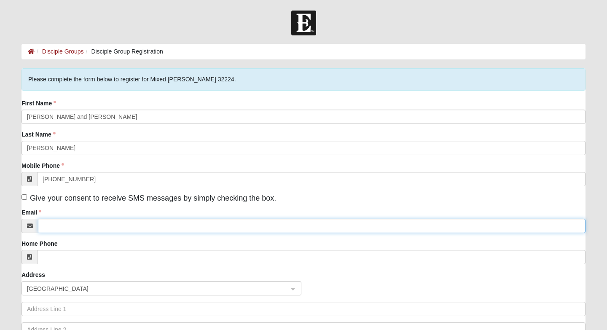
click at [70, 224] on input "Email" at bounding box center [311, 226] width 547 height 14
type input "a"
type input "jackeck03@gmail.com"
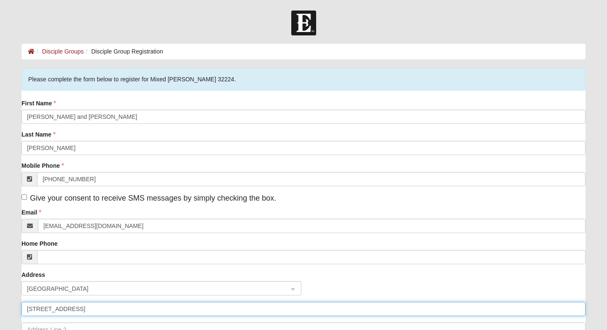
type input "5811 Atlantic Blvd Unit 85"
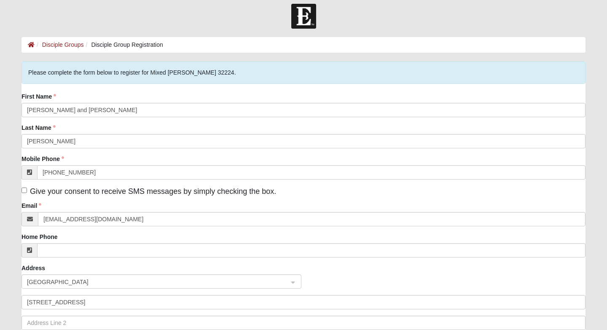
scroll to position [179, 0]
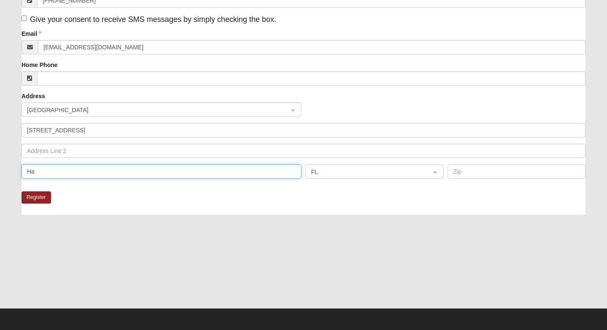
type input "H"
type input "Jacksonville"
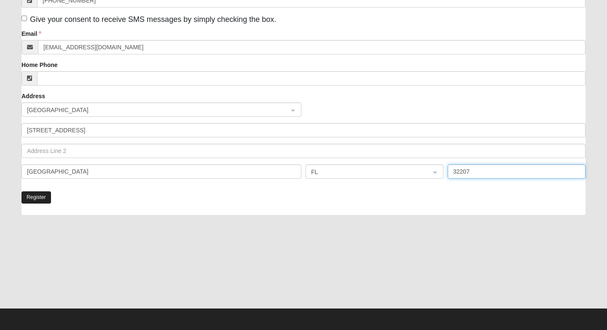
type input "32207"
click at [40, 193] on button "Register" at bounding box center [35, 197] width 29 height 12
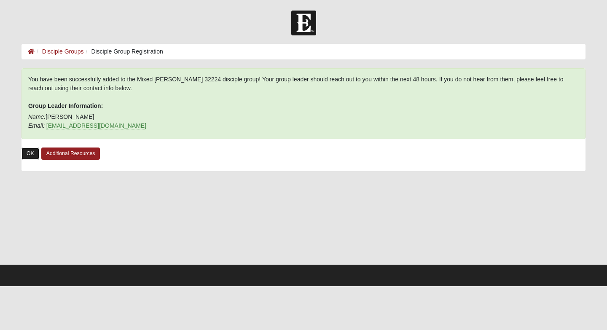
click at [39, 153] on link "OK" at bounding box center [30, 153] width 18 height 12
